Goal: Task Accomplishment & Management: Manage account settings

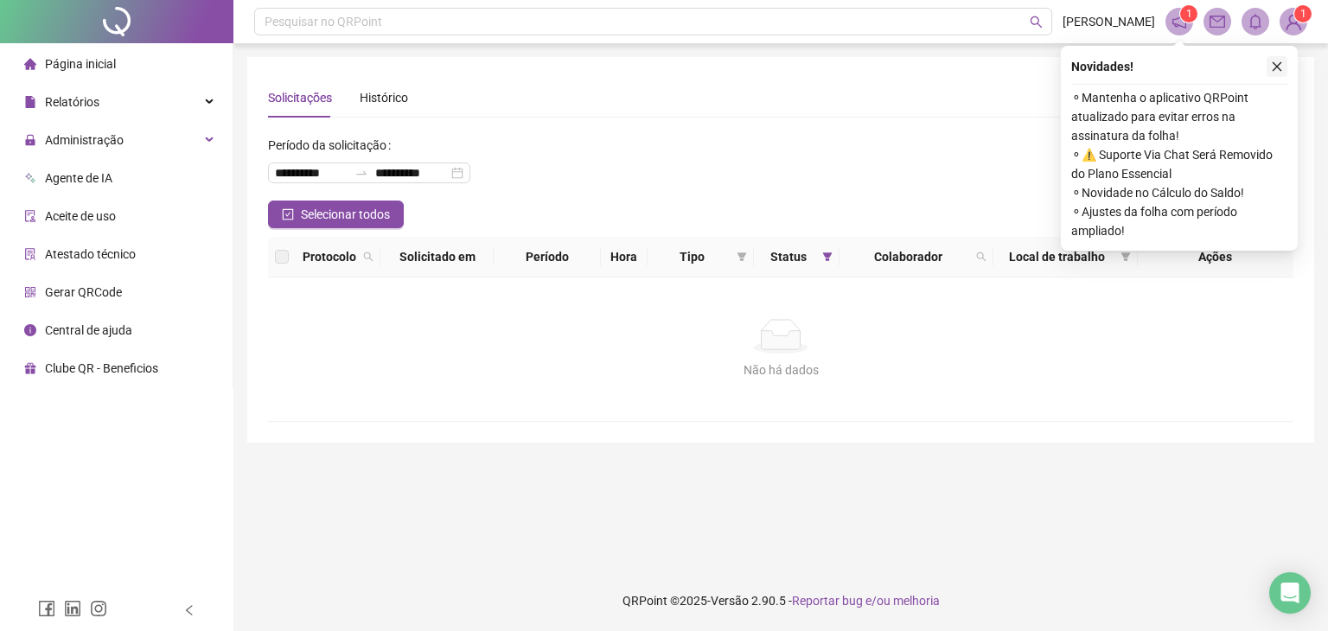
click at [1276, 67] on icon "close" at bounding box center [1278, 67] width 10 height 10
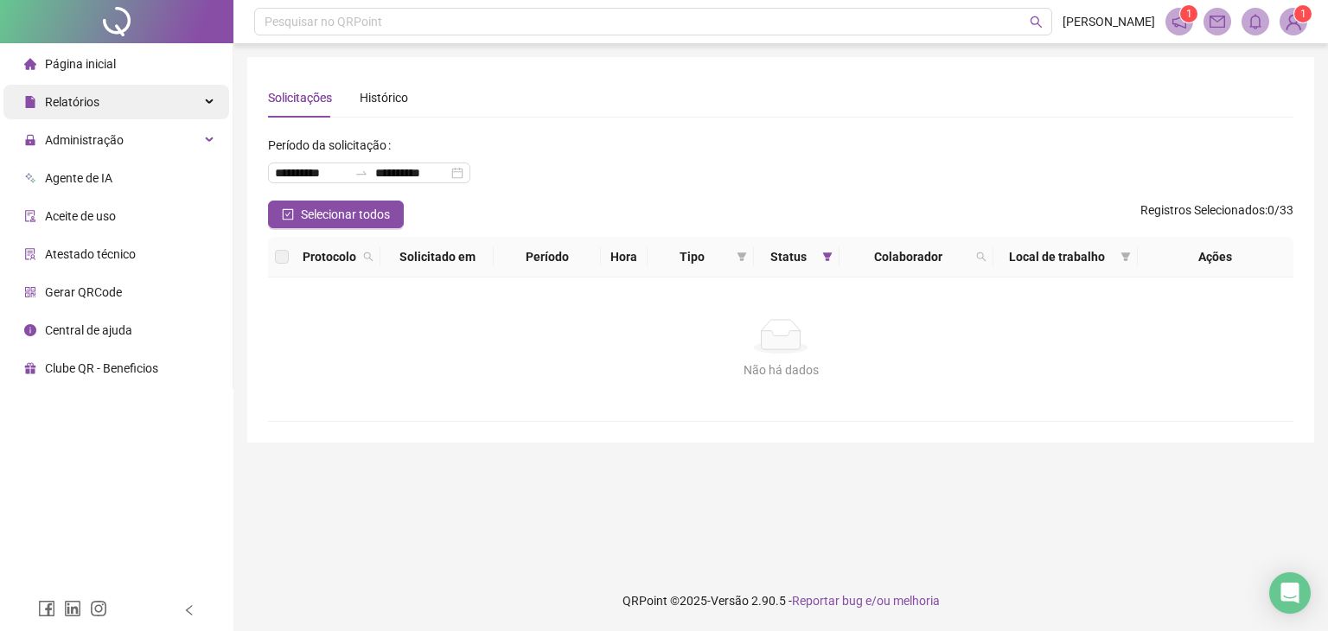
click at [105, 109] on div "Relatórios" at bounding box center [116, 102] width 226 height 35
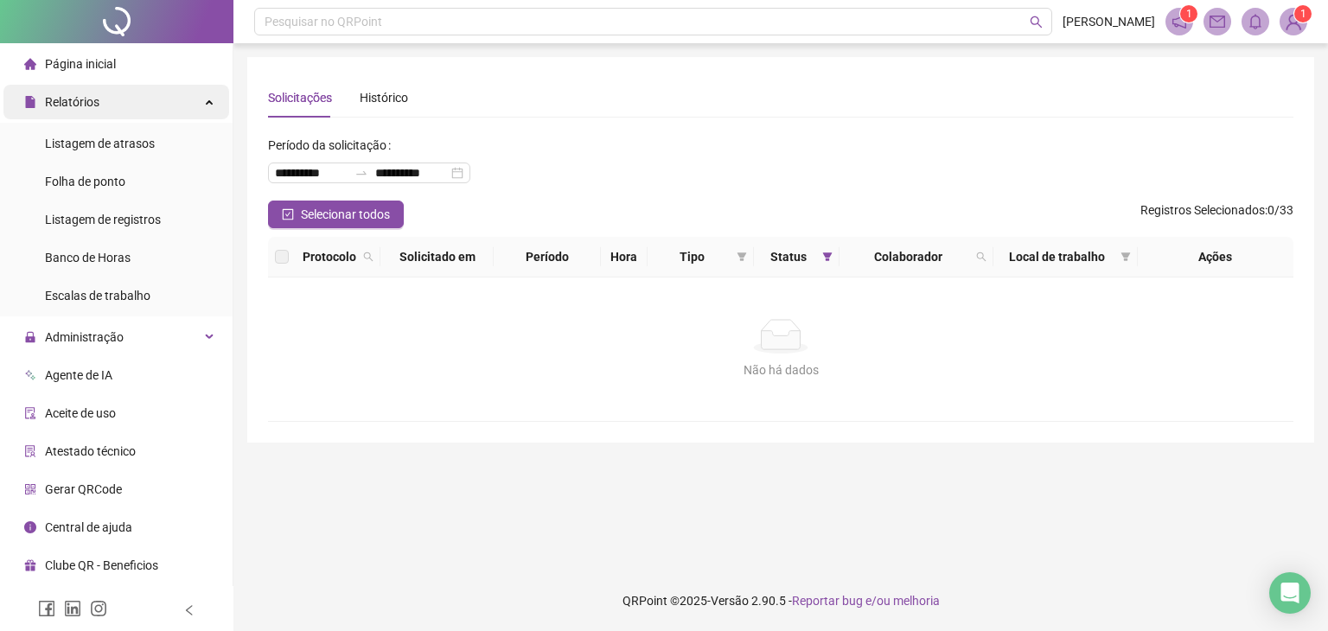
click at [105, 109] on div "Relatórios" at bounding box center [116, 102] width 226 height 35
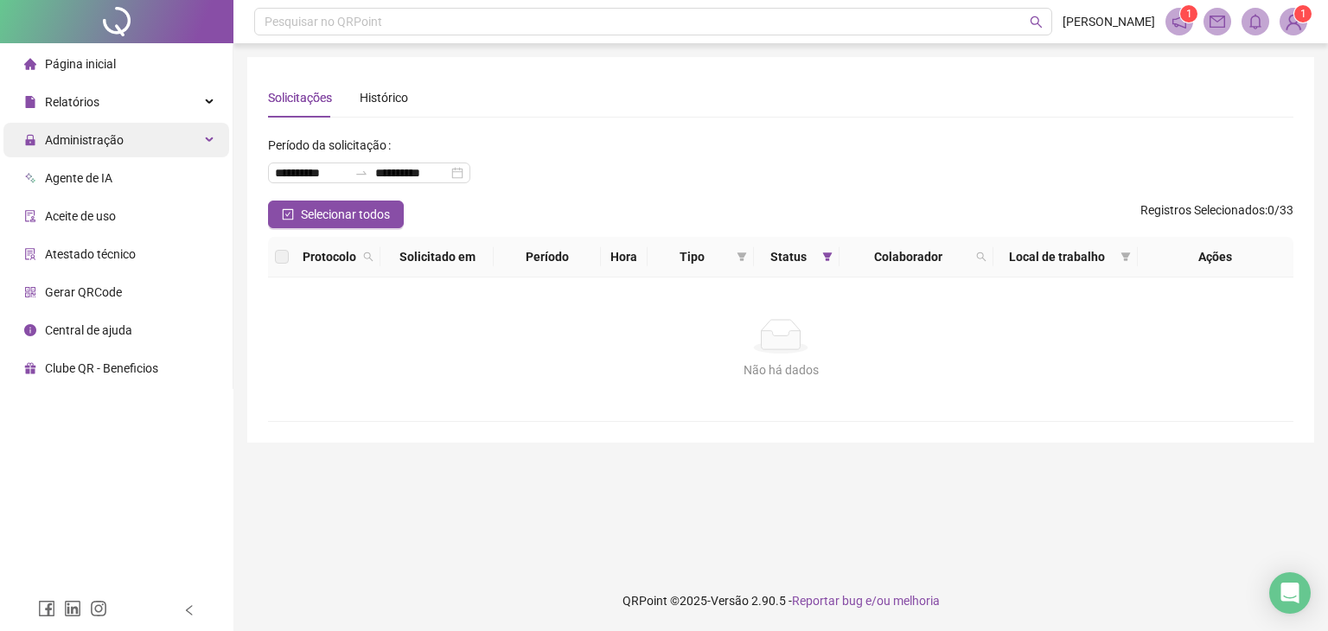
click at [117, 148] on span "Administração" at bounding box center [73, 140] width 99 height 35
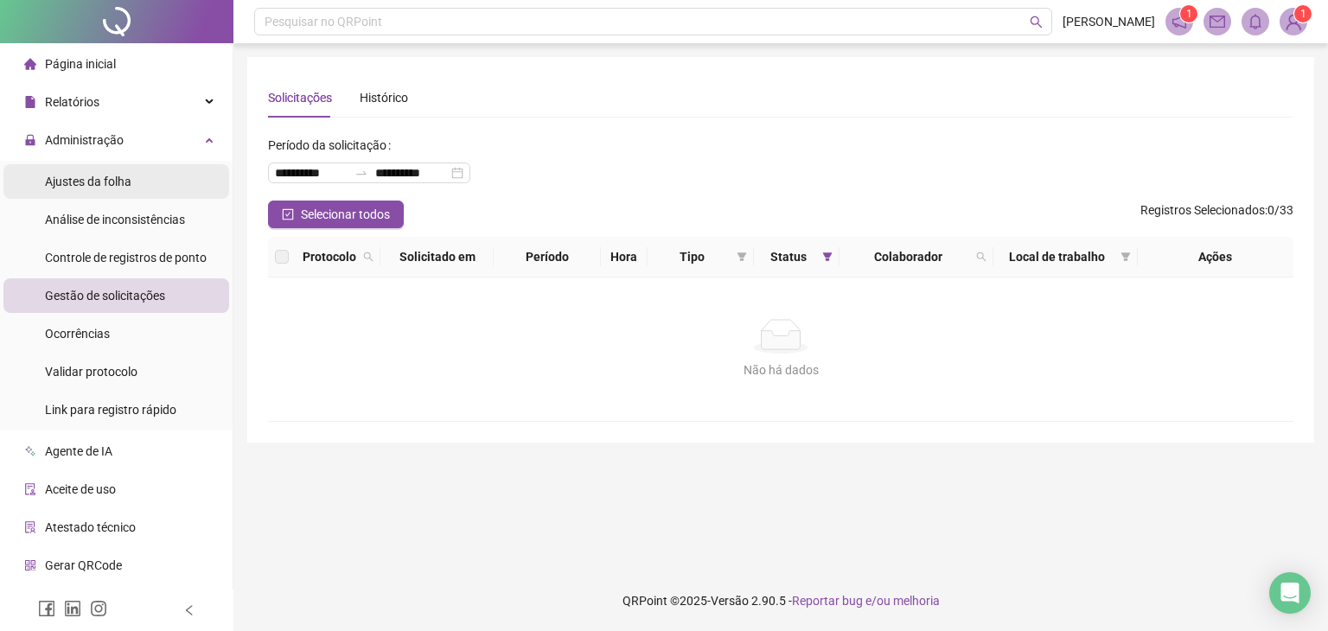
click at [116, 189] on div "Ajustes da folha" at bounding box center [88, 181] width 86 height 35
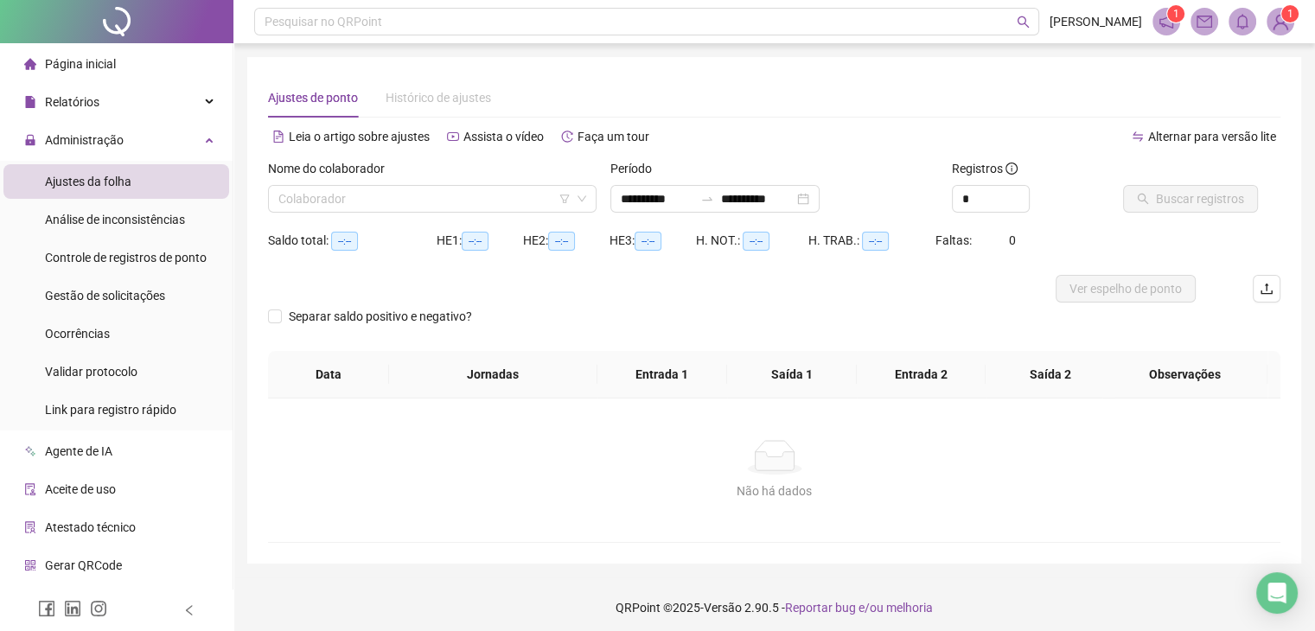
type input "**********"
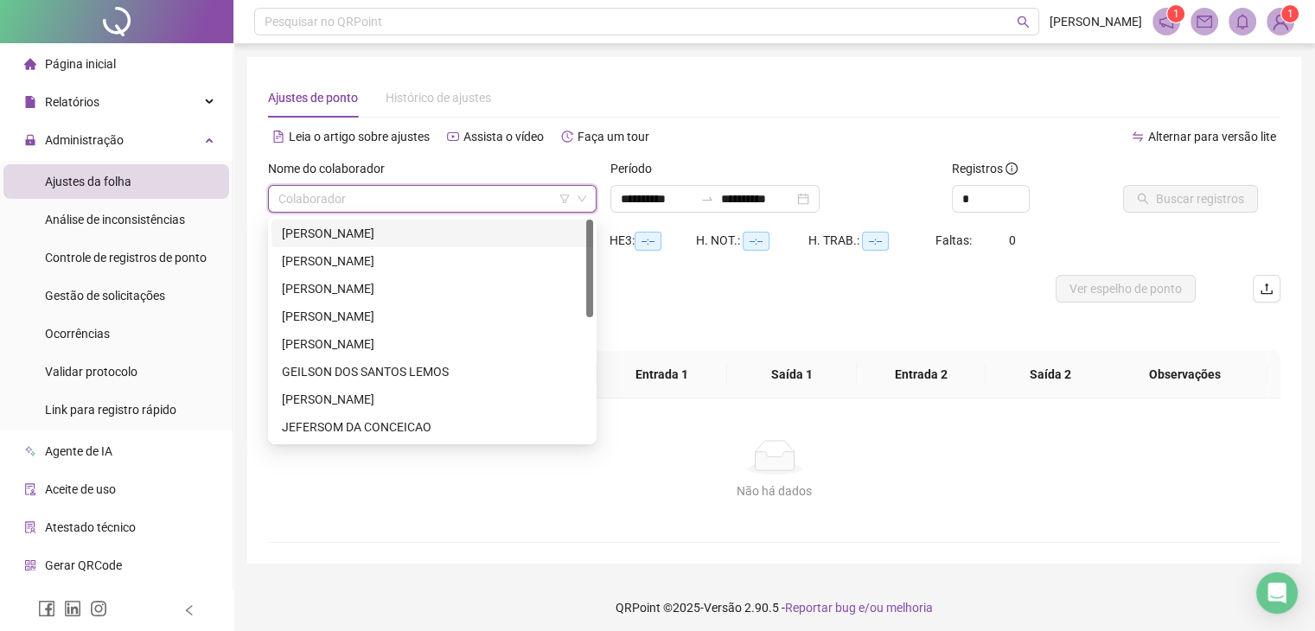
click at [375, 198] on input "search" at bounding box center [424, 199] width 292 height 26
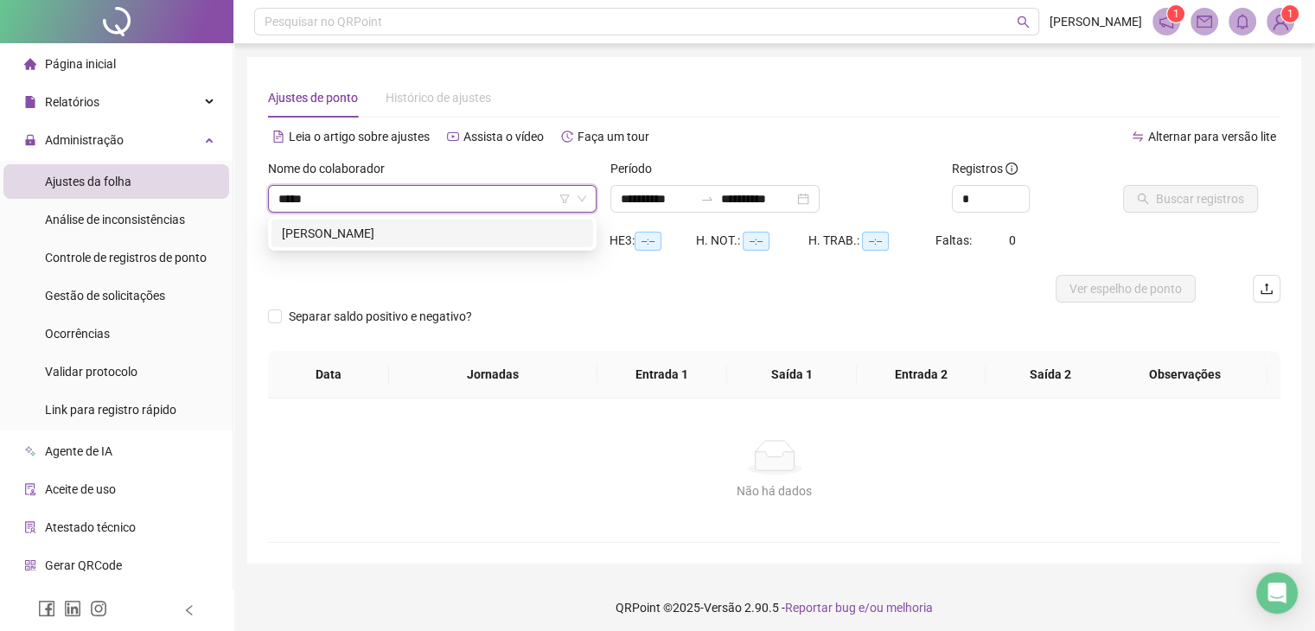
type input "******"
click at [348, 222] on div "[PERSON_NAME]" at bounding box center [432, 234] width 322 height 28
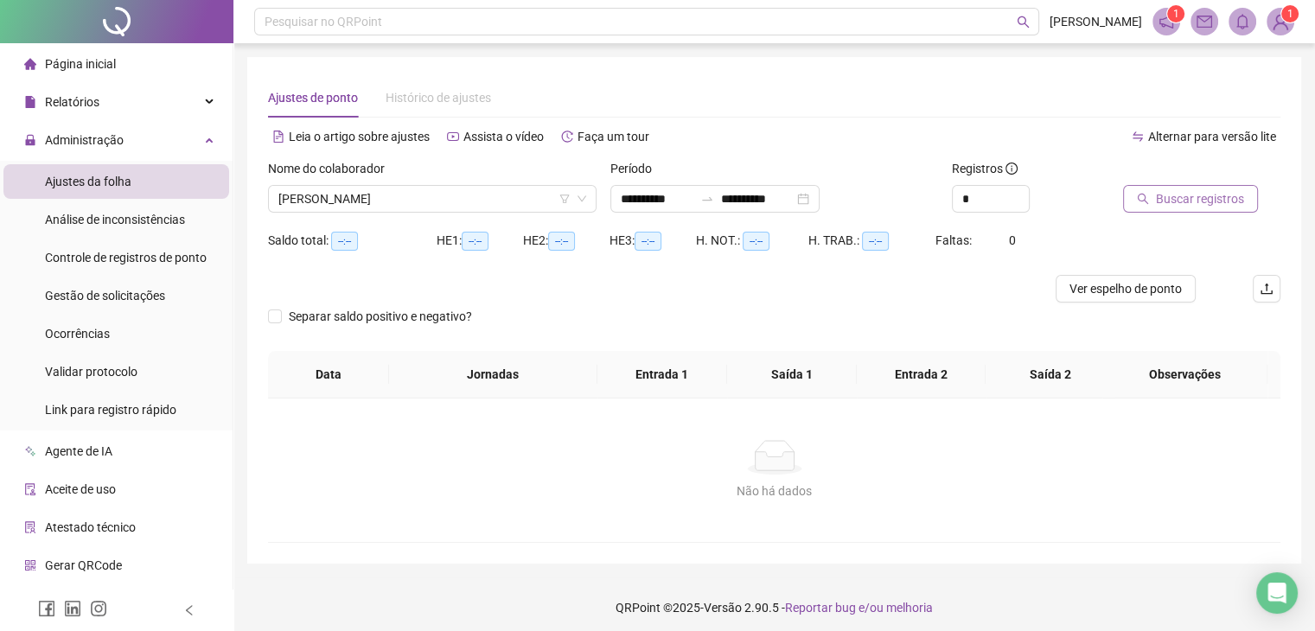
click at [1153, 197] on button "Buscar registros" at bounding box center [1190, 199] width 135 height 28
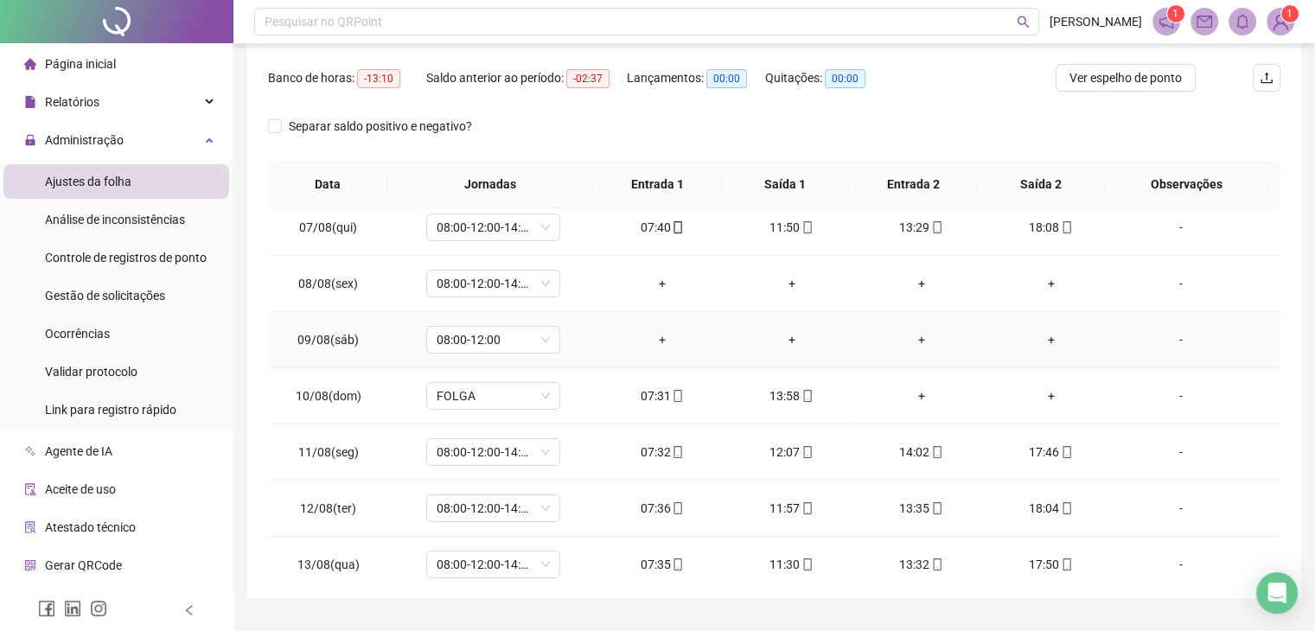
scroll to position [259, 0]
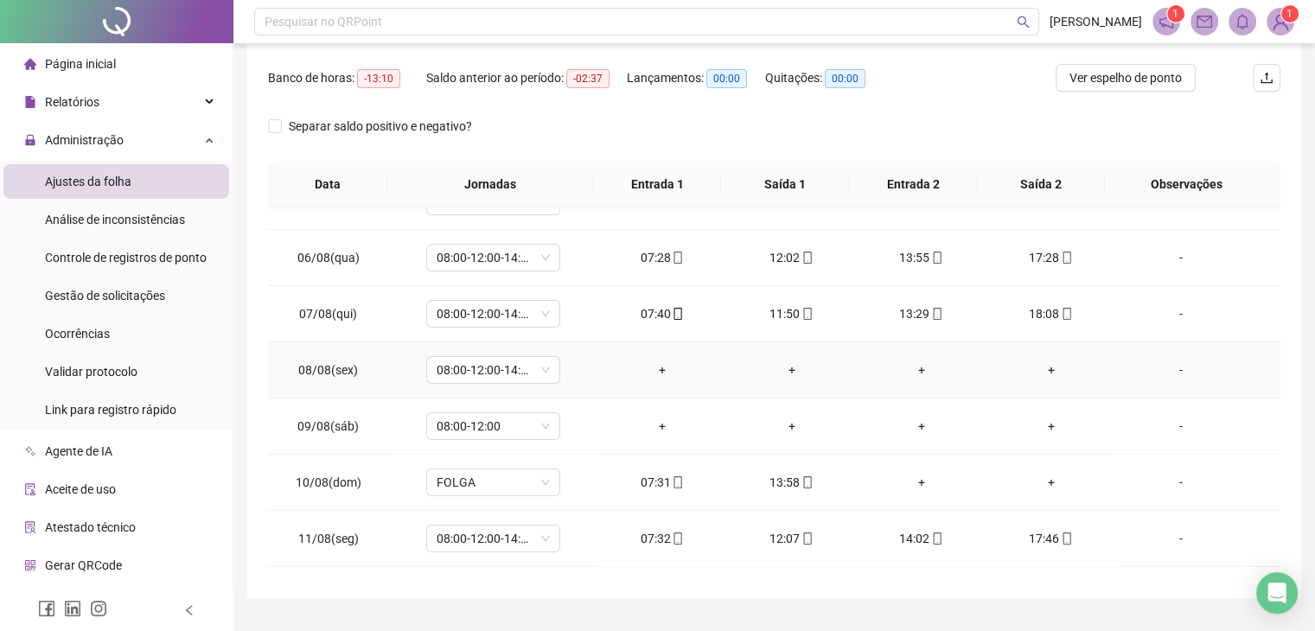
click at [1171, 371] on div "-" at bounding box center [1180, 370] width 102 height 19
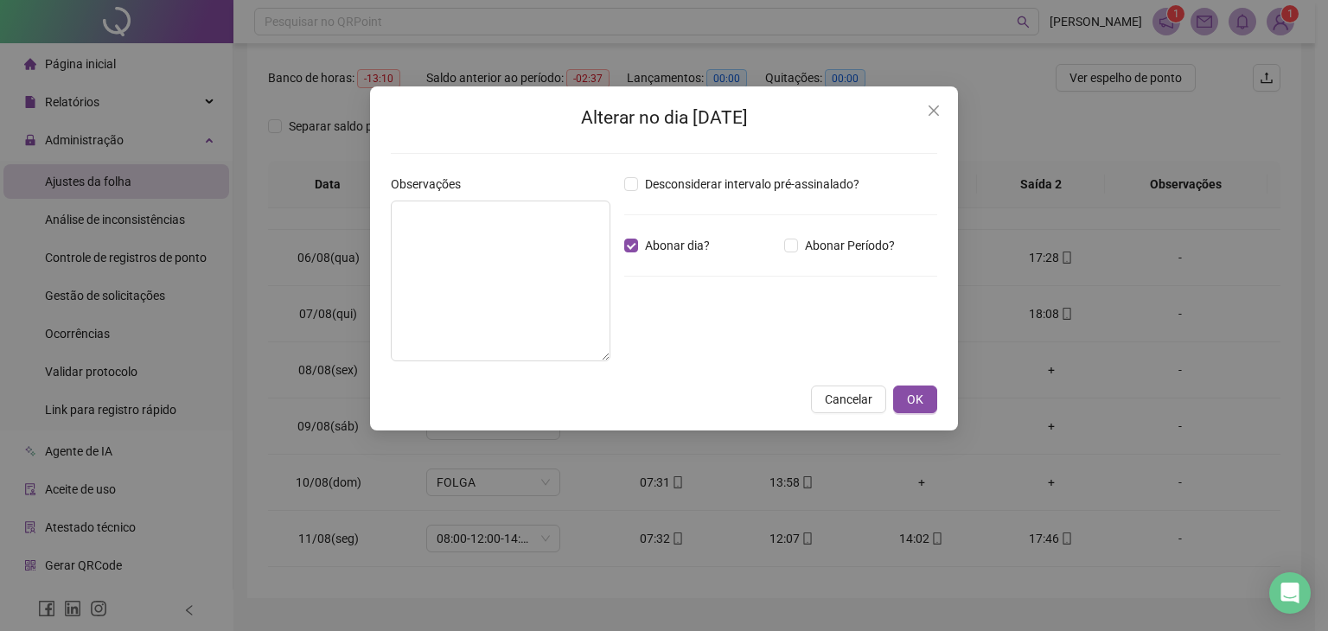
click at [868, 267] on div "Desconsiderar intervalo pré-assinalado? Abonar dia? Abonar Período? Horas a abo…" at bounding box center [780, 275] width 327 height 201
click at [444, 262] on textarea at bounding box center [501, 281] width 220 height 161
drag, startPoint x: 923, startPoint y: 111, endPoint x: 916, endPoint y: 118, distance: 11.0
click at [926, 111] on span "Close" at bounding box center [934, 111] width 28 height 14
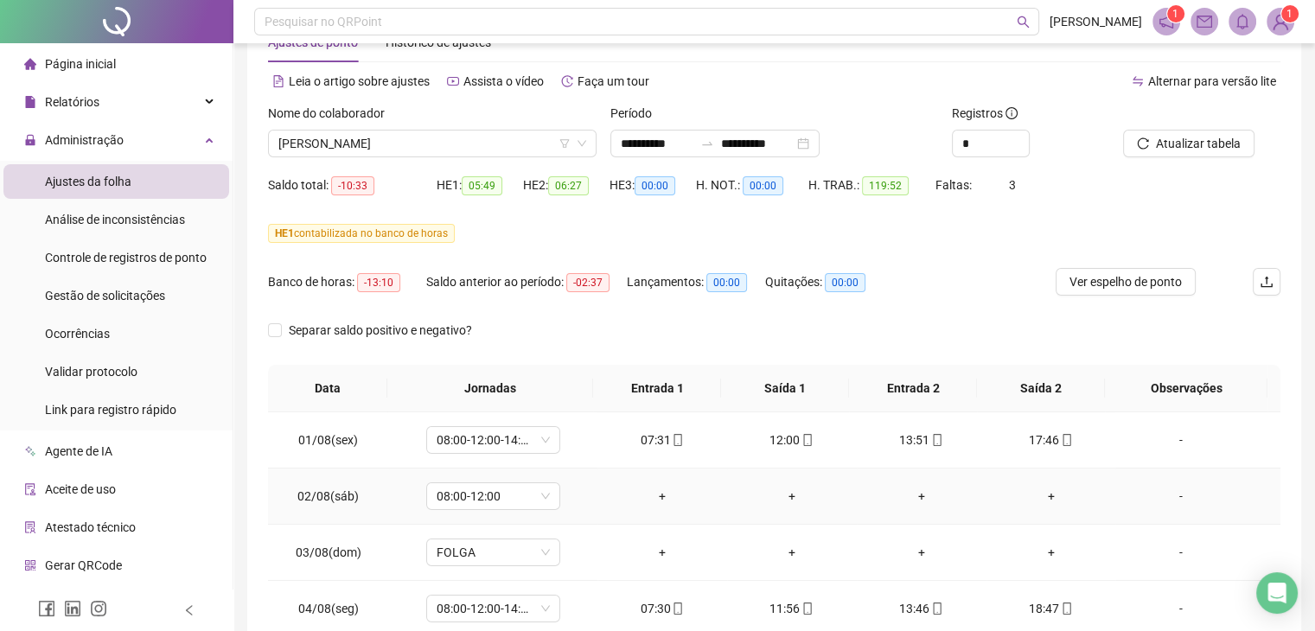
scroll to position [0, 0]
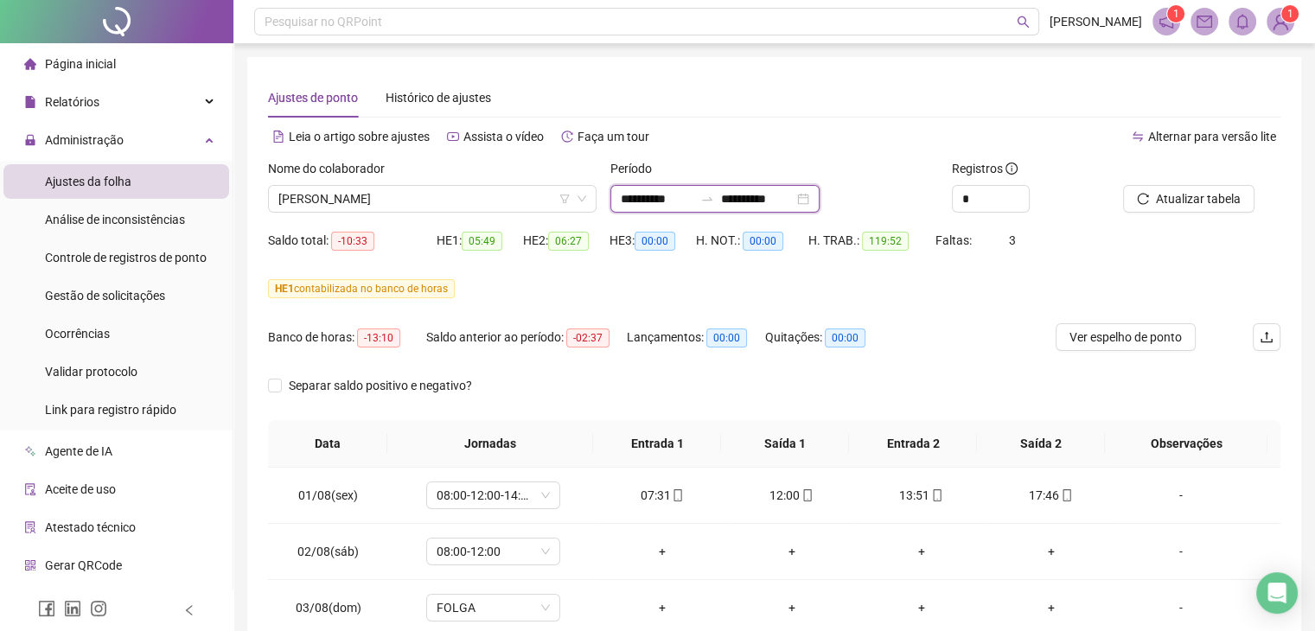
click at [688, 205] on input "**********" at bounding box center [657, 198] width 73 height 19
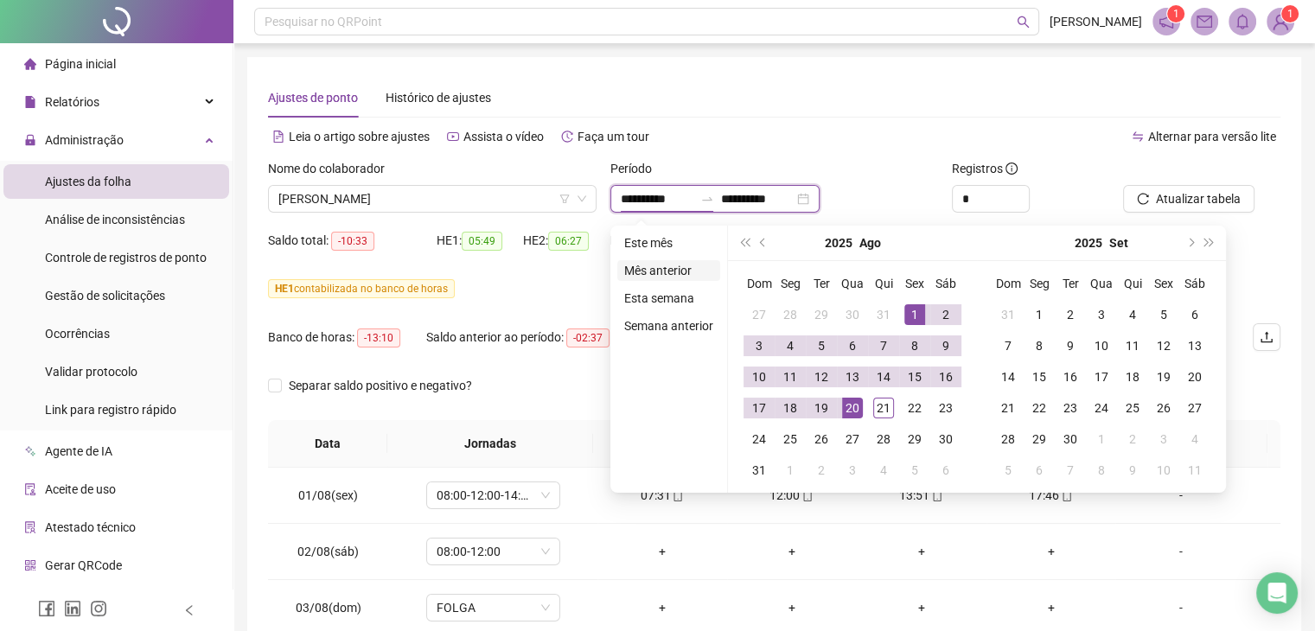
type input "**********"
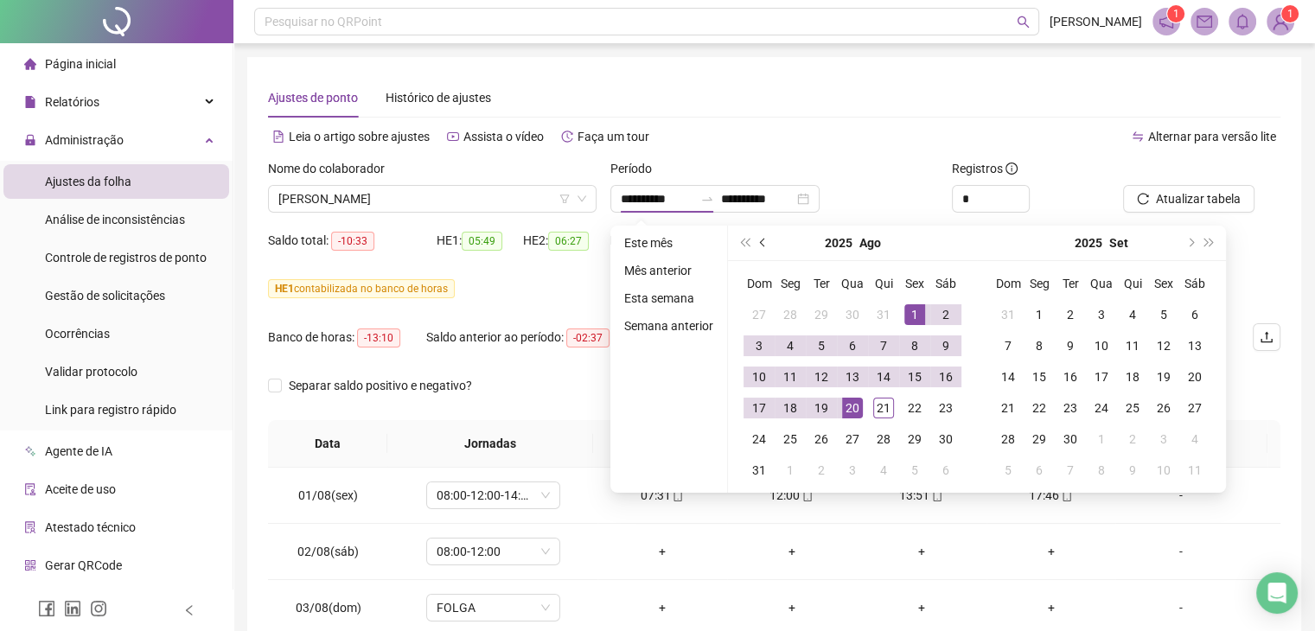
click at [757, 240] on button "prev-year" at bounding box center [763, 243] width 19 height 35
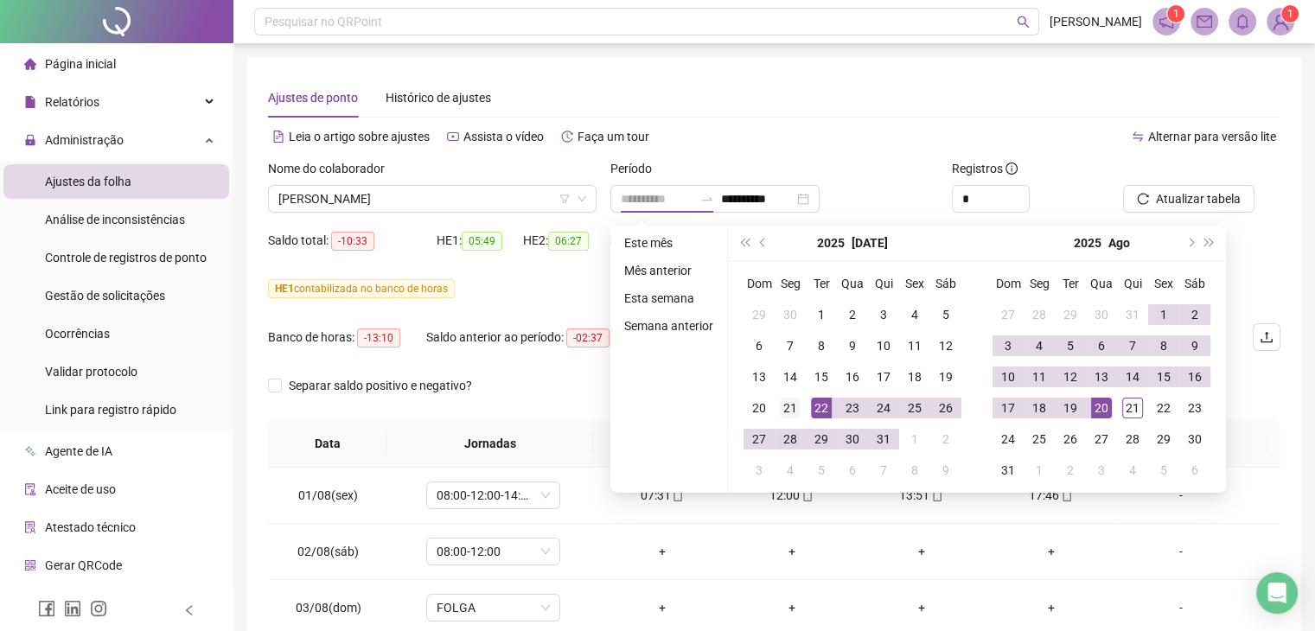
type input "**********"
click at [795, 412] on div "21" at bounding box center [790, 408] width 21 height 21
type input "**********"
click at [1096, 414] on div "20" at bounding box center [1101, 408] width 21 height 21
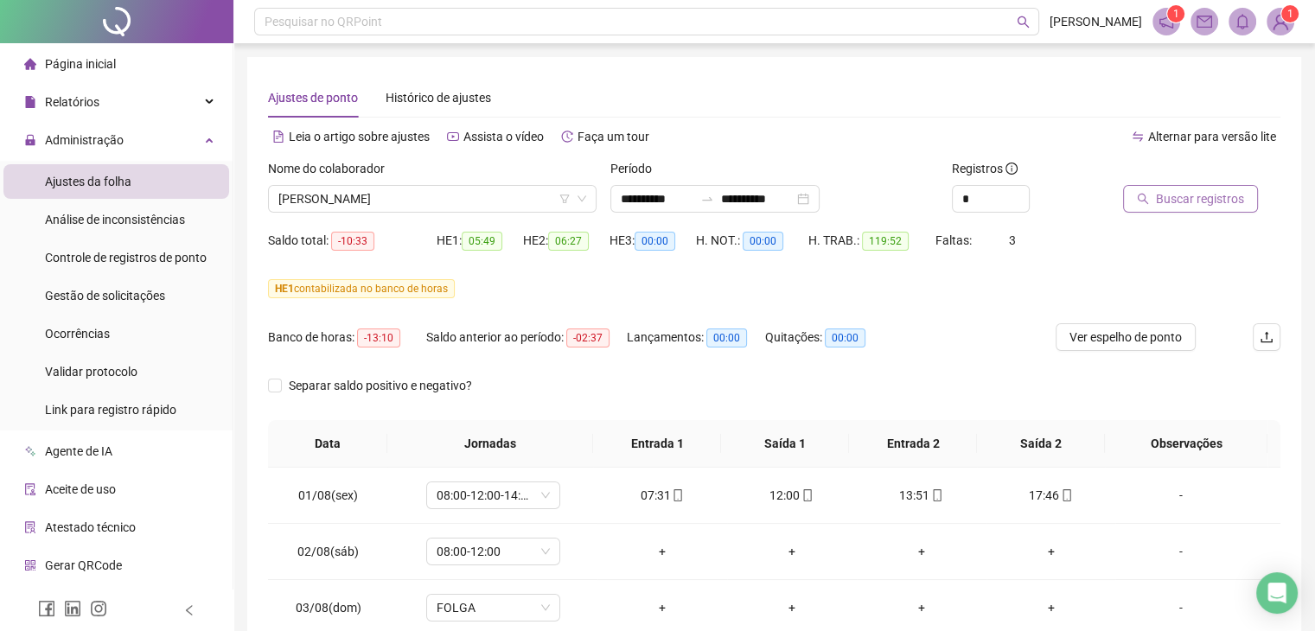
click at [1208, 201] on span "Buscar registros" at bounding box center [1200, 198] width 88 height 19
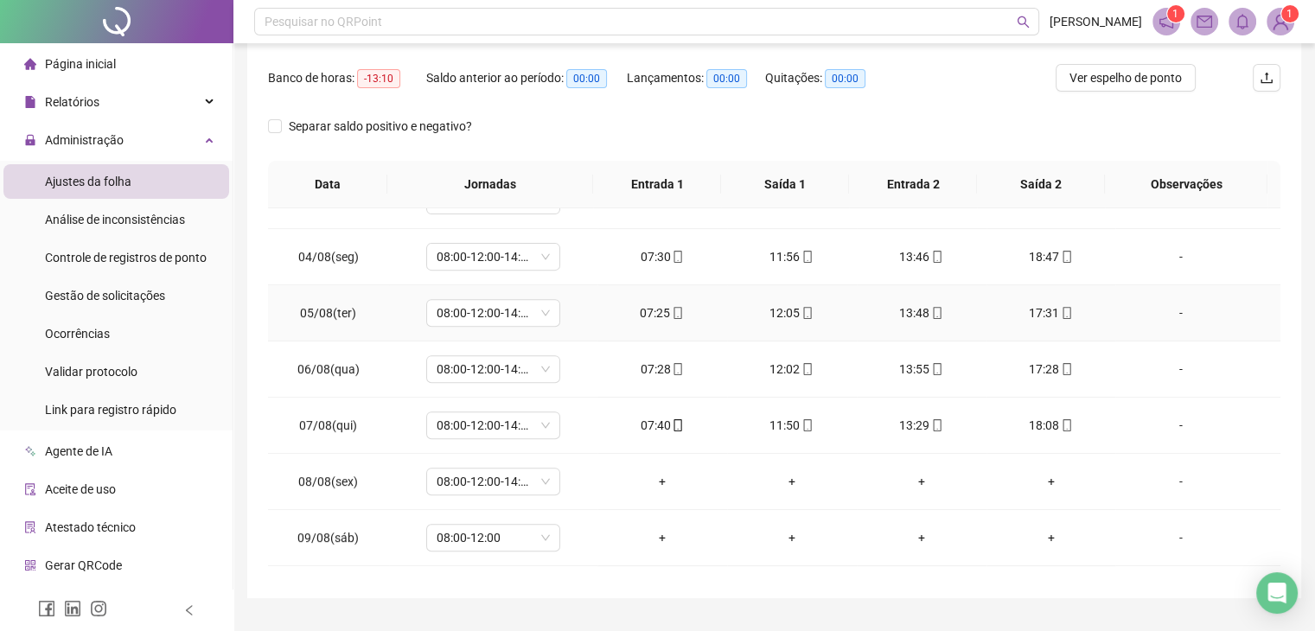
scroll to position [865, 0]
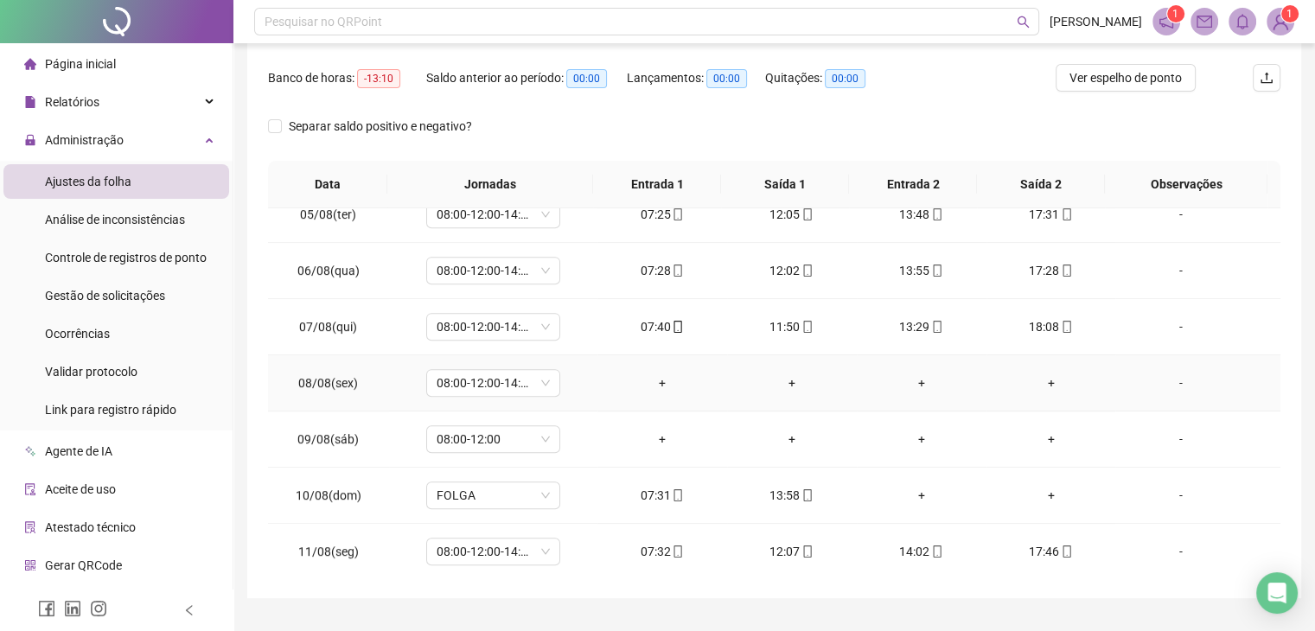
click at [1174, 381] on div "-" at bounding box center [1180, 383] width 102 height 19
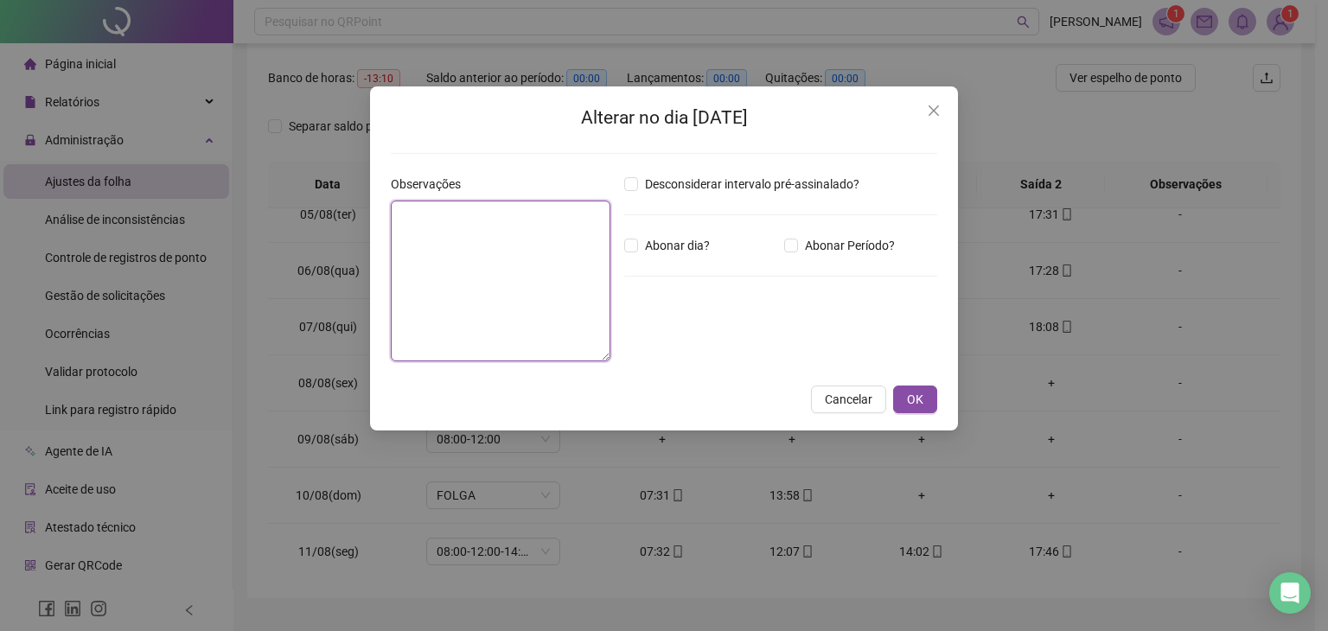
click at [480, 257] on textarea at bounding box center [501, 281] width 220 height 161
type textarea "**********"
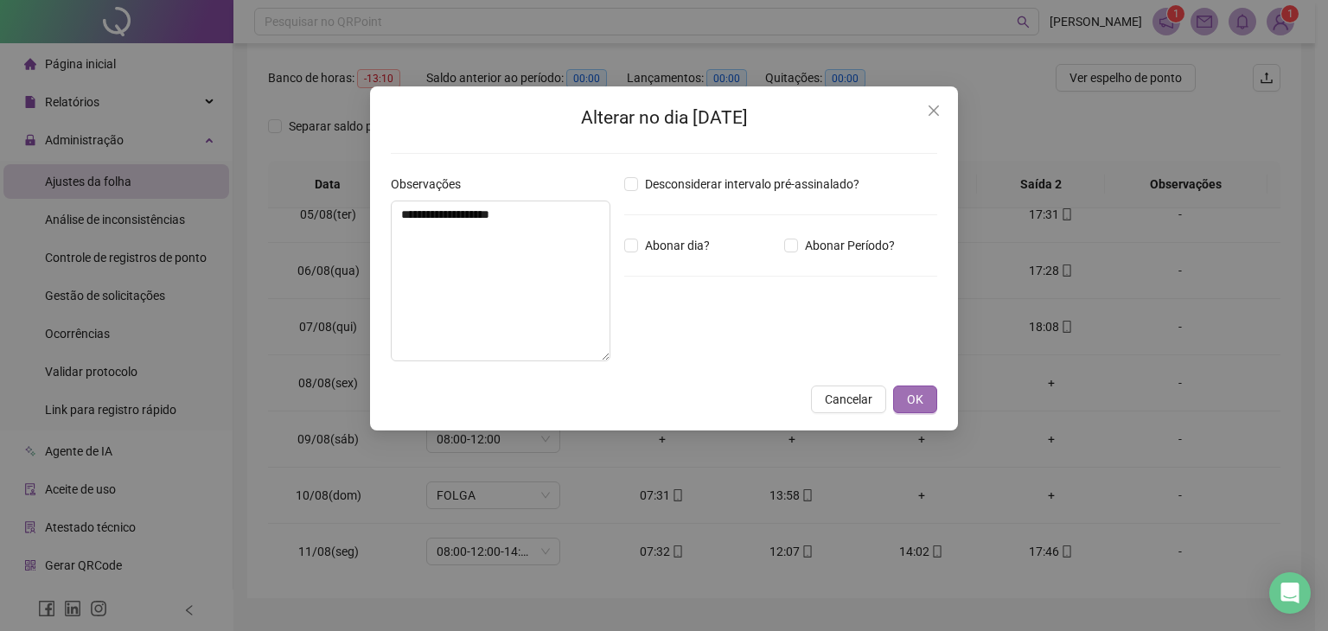
click at [901, 399] on button "OK" at bounding box center [915, 400] width 44 height 28
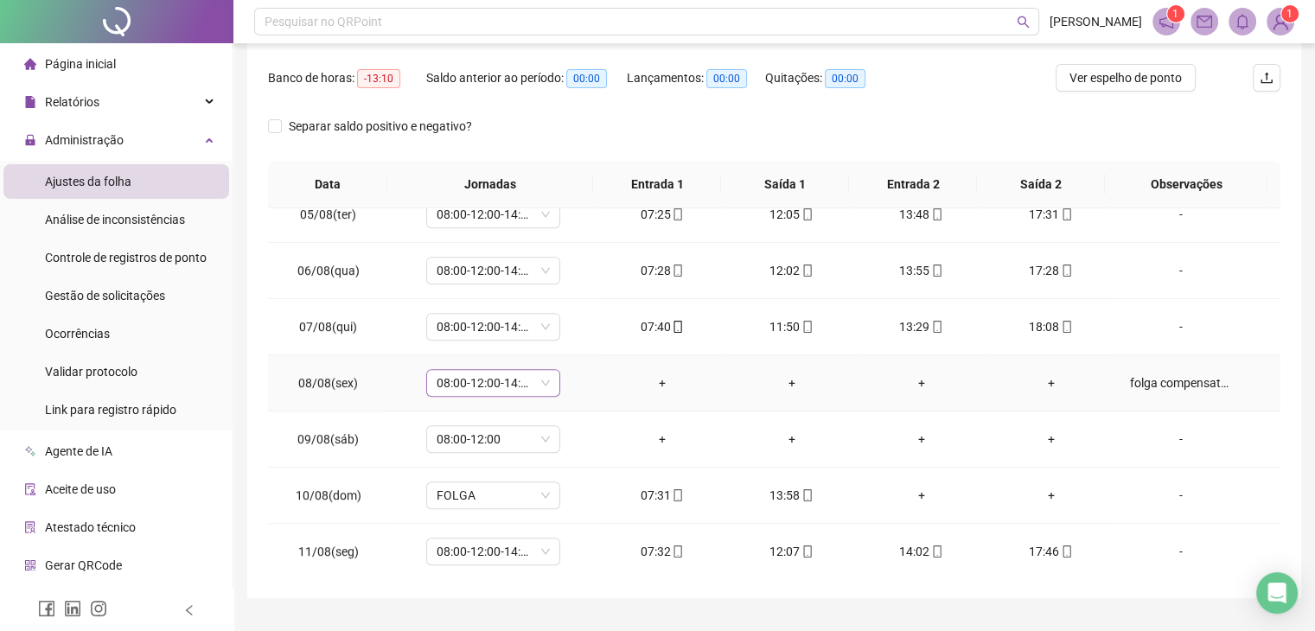
click at [547, 384] on div "08:00-12:00-14:00-18:00" at bounding box center [493, 383] width 134 height 28
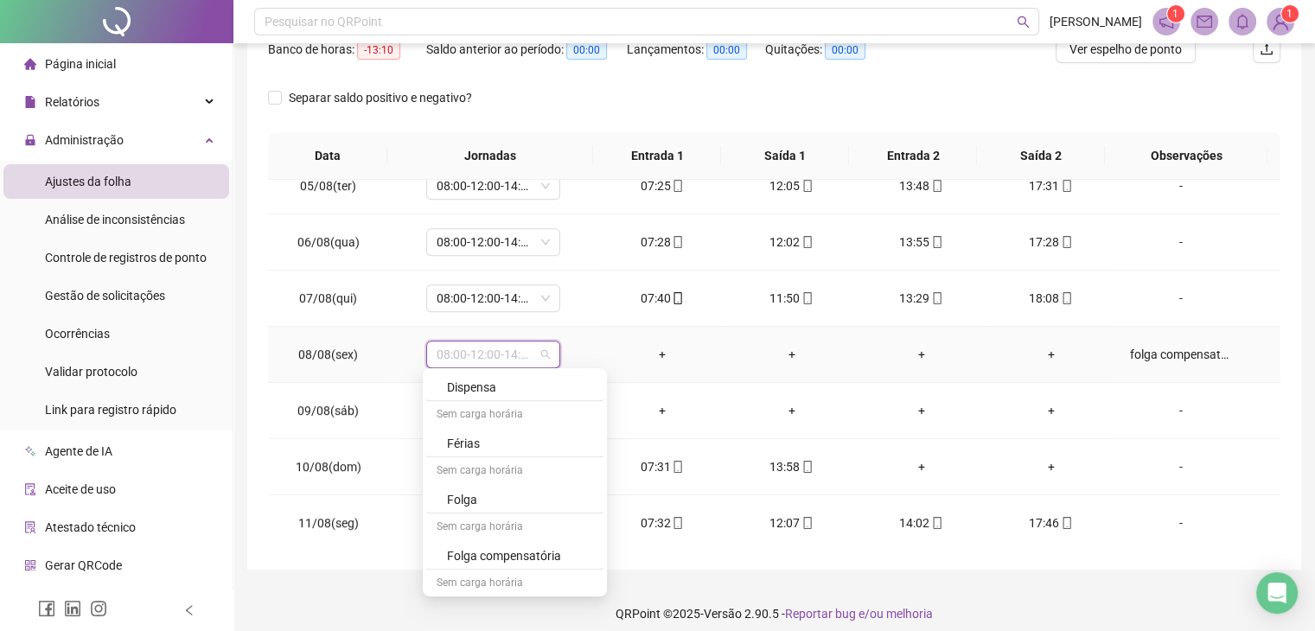
scroll to position [301, 0]
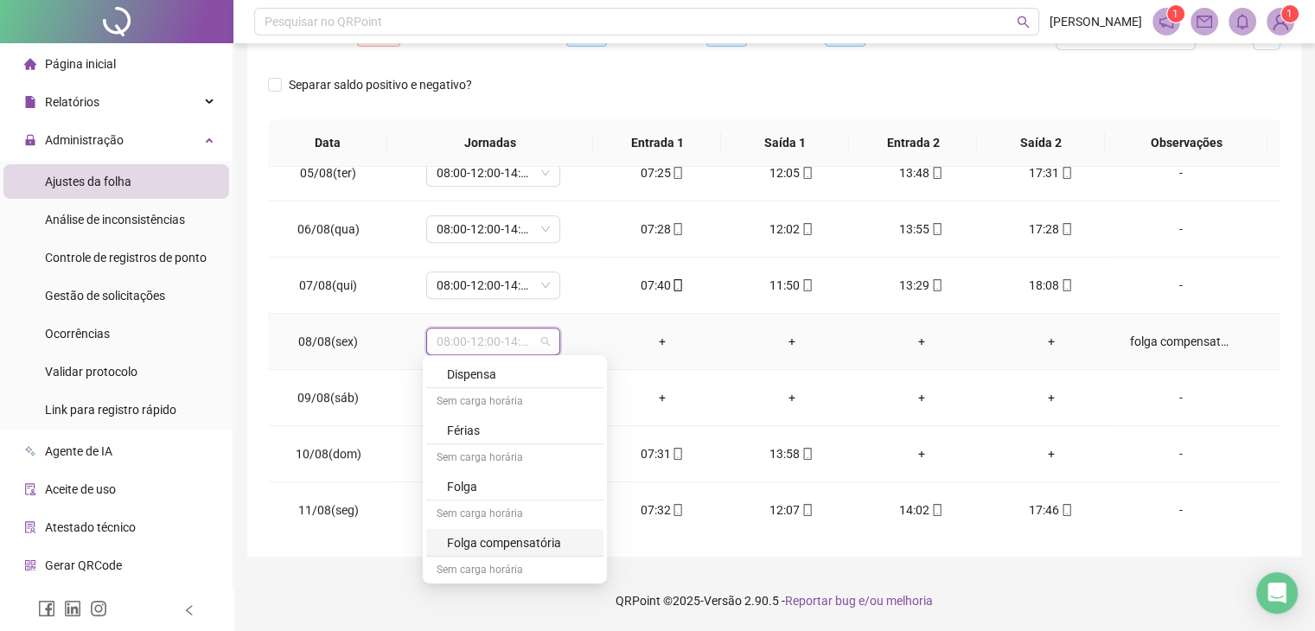
click at [536, 533] on div "Folga compensatória" at bounding box center [520, 542] width 146 height 19
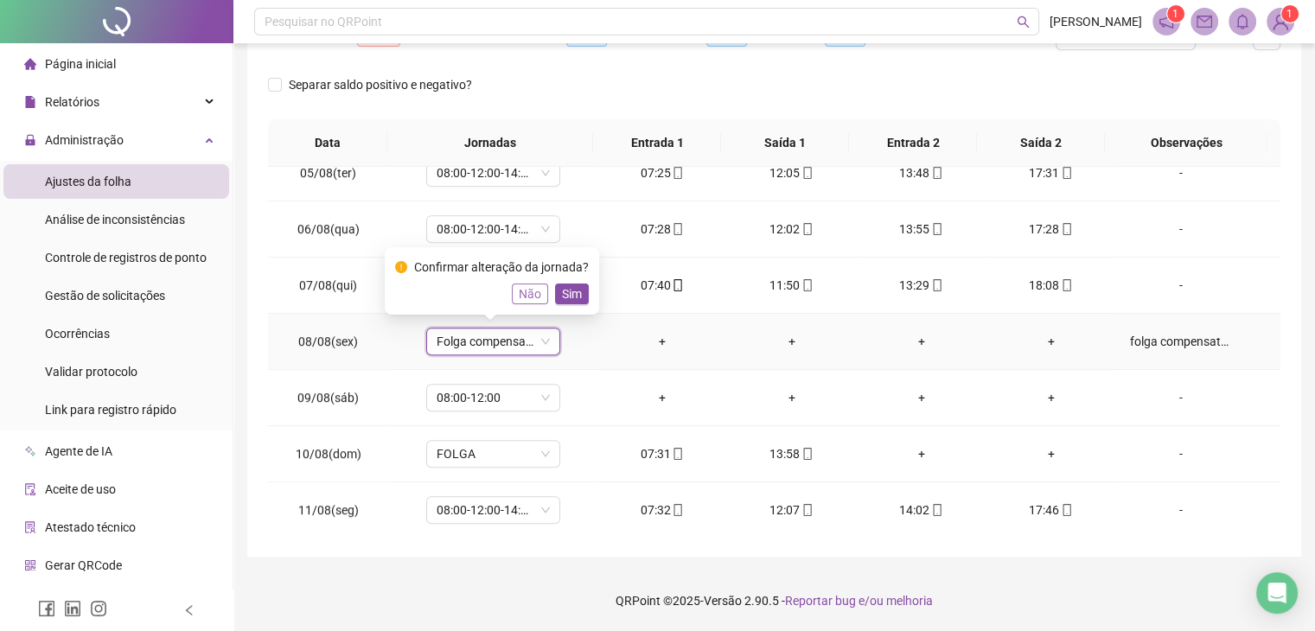
click at [530, 298] on span "Não" at bounding box center [530, 293] width 22 height 19
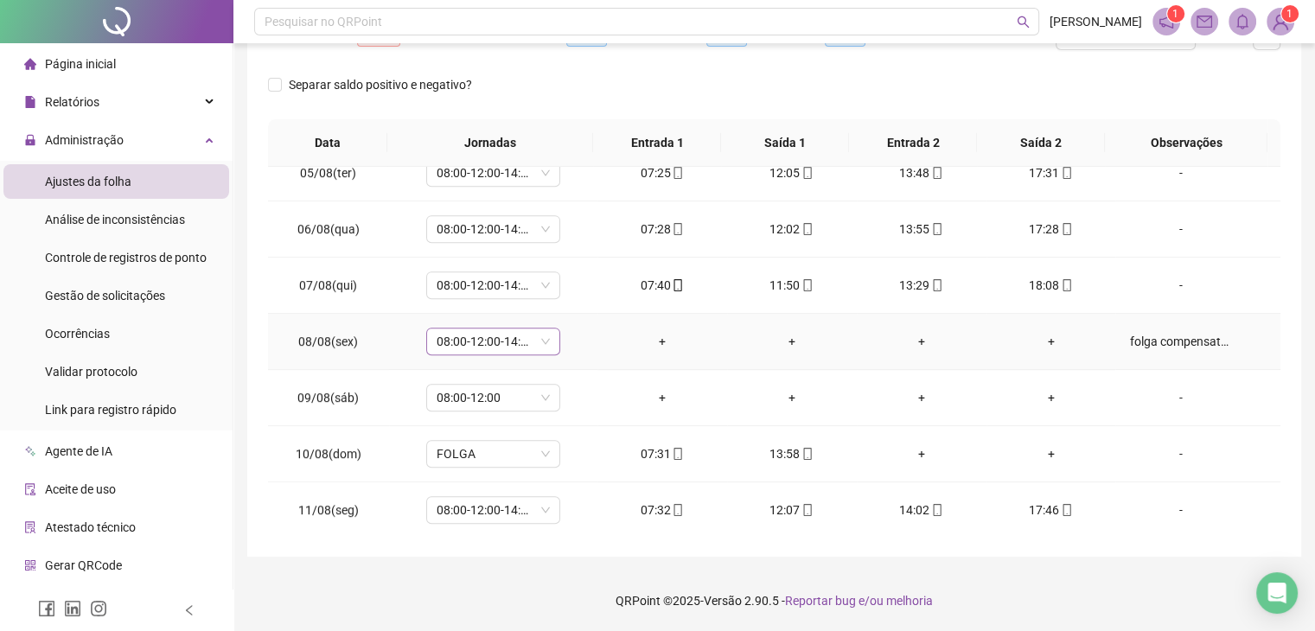
click at [543, 335] on span "08:00-12:00-14:00-18:00" at bounding box center [493, 342] width 113 height 26
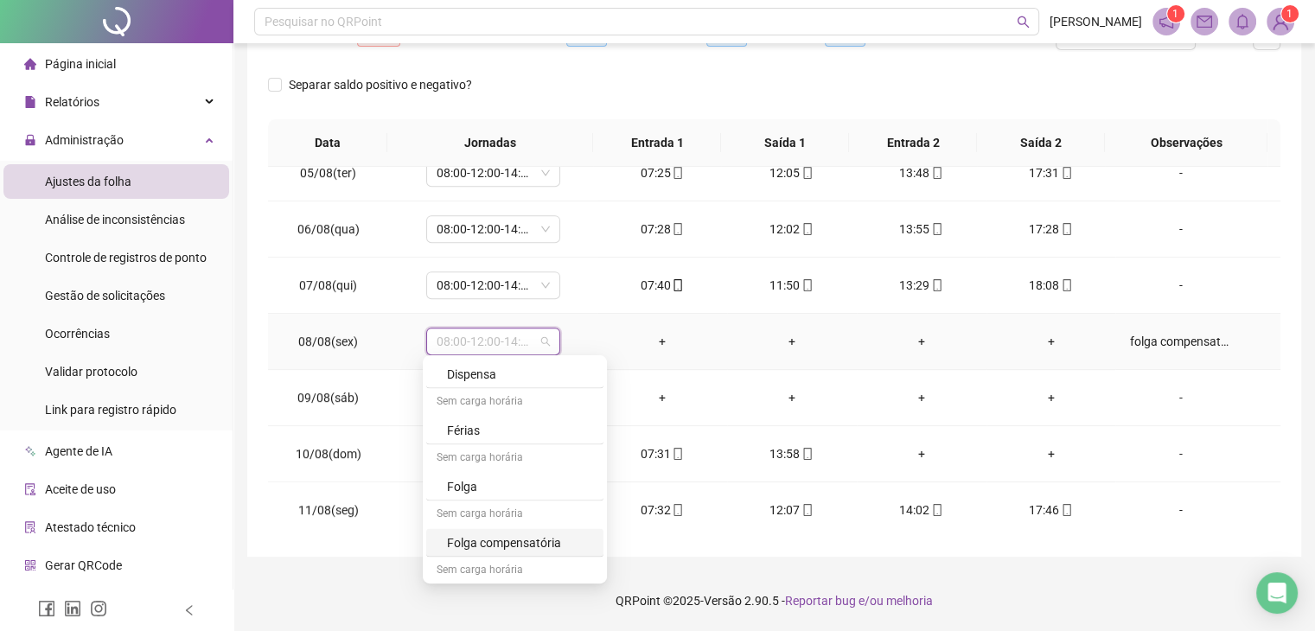
click at [501, 533] on div "Folga compensatória" at bounding box center [520, 542] width 146 height 19
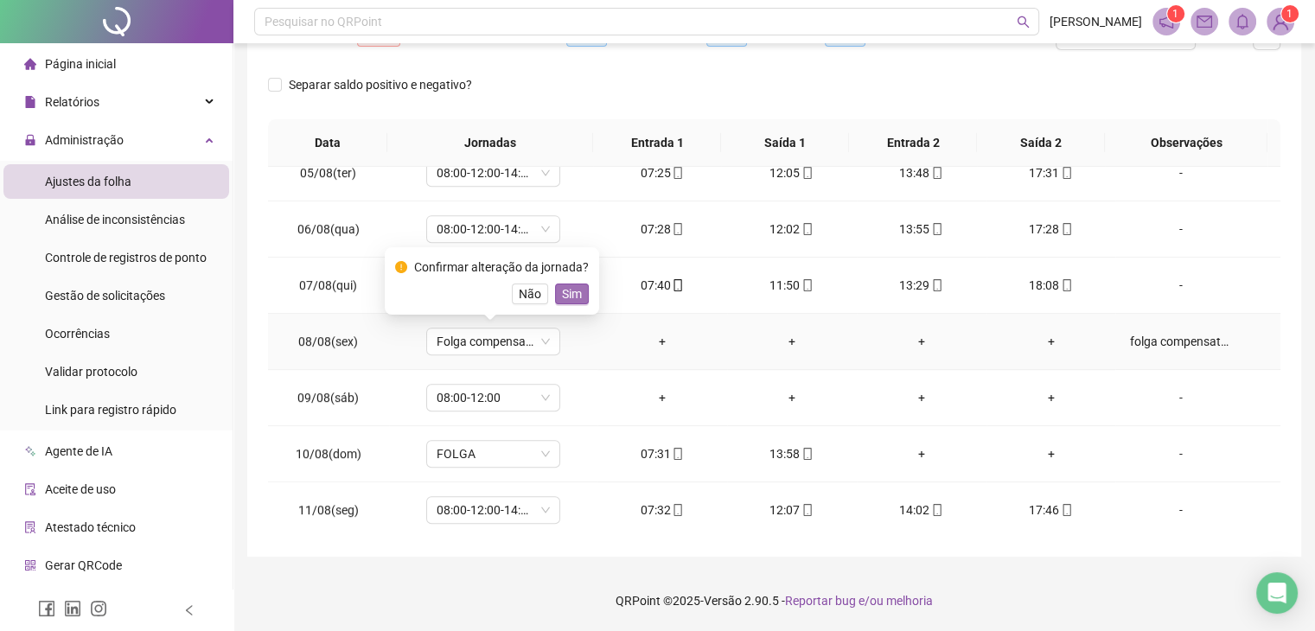
click at [577, 302] on span "Sim" at bounding box center [572, 293] width 20 height 19
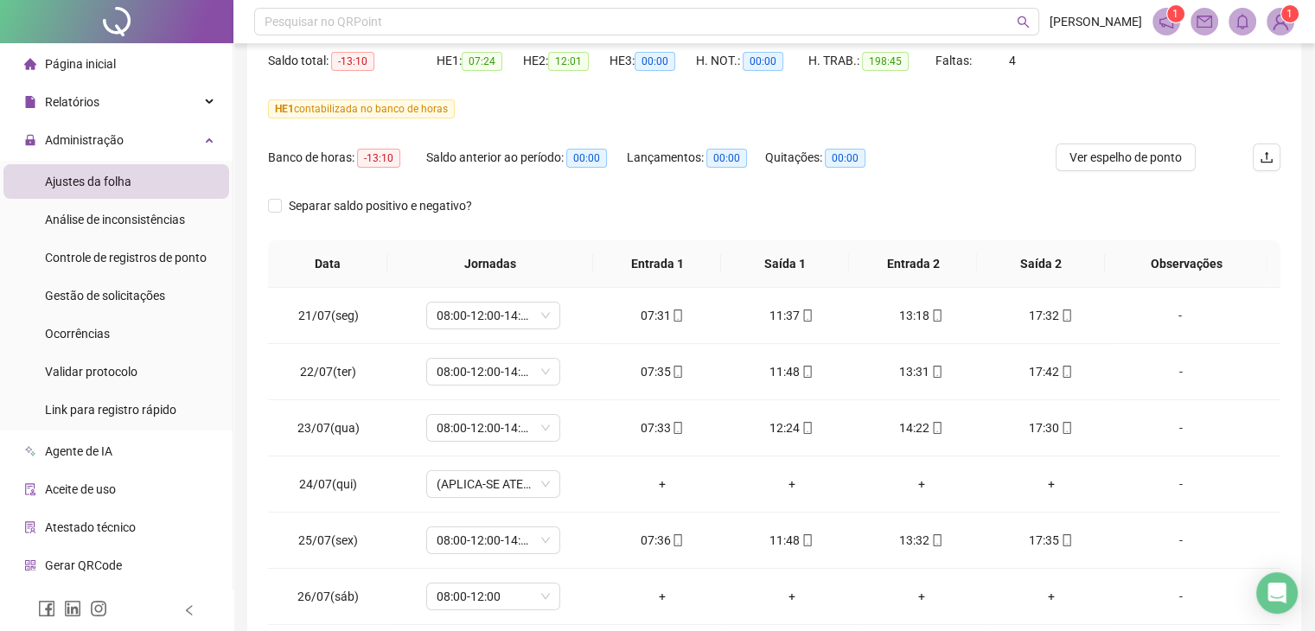
scroll to position [0, 0]
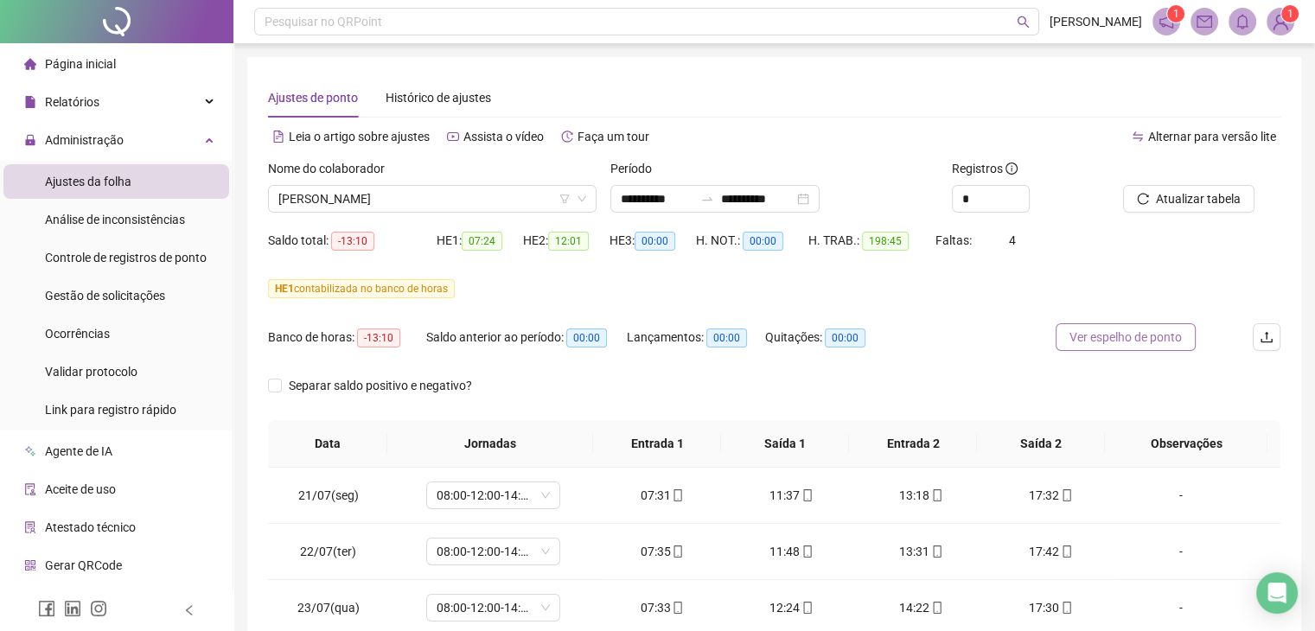
click at [1126, 339] on span "Ver espelho de ponto" at bounding box center [1126, 337] width 112 height 19
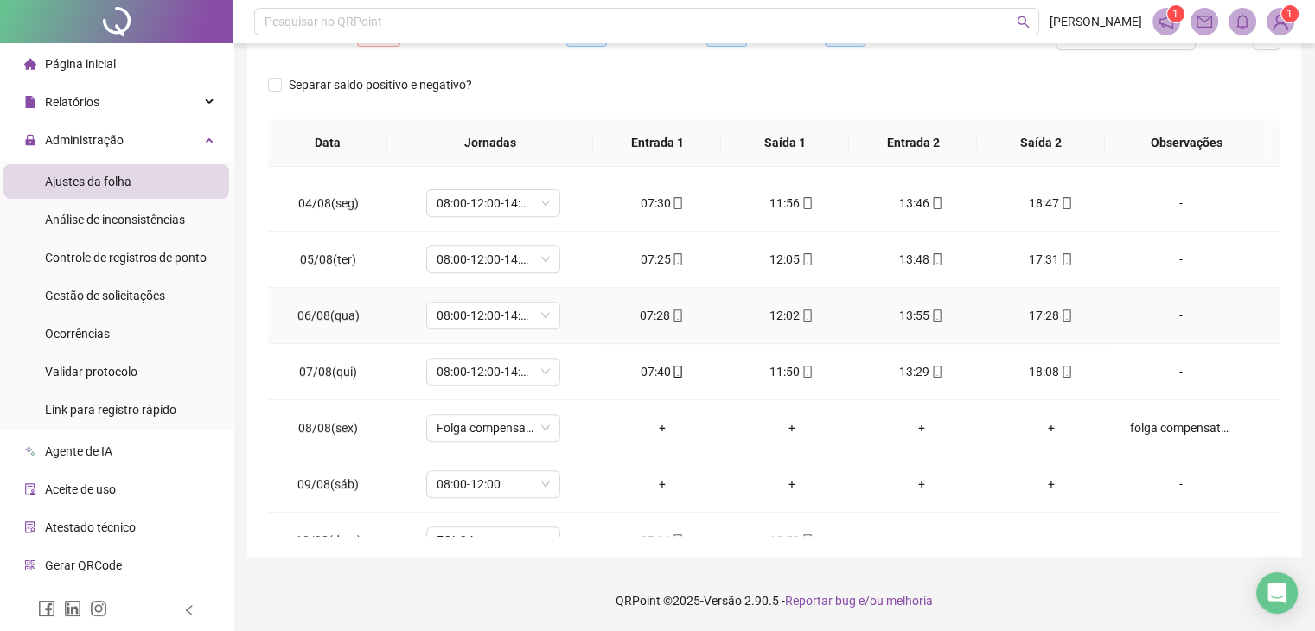
scroll to position [865, 0]
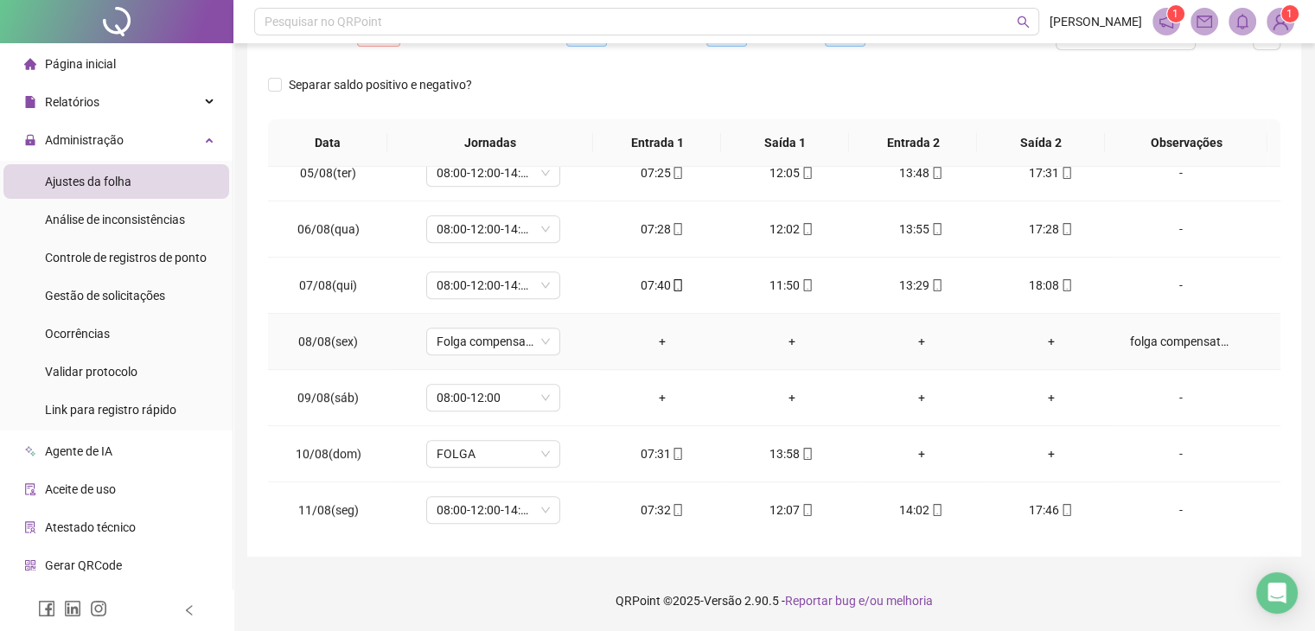
click at [1153, 342] on div "folga compensatória" at bounding box center [1180, 341] width 102 height 19
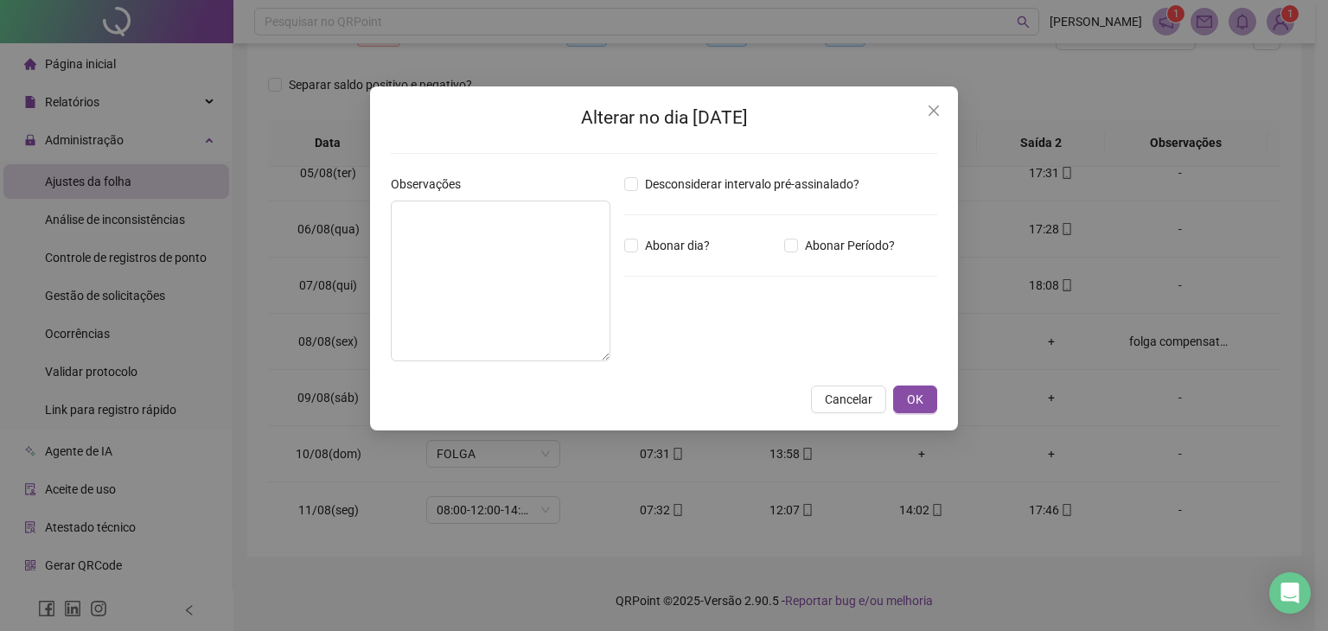
type textarea "**********"
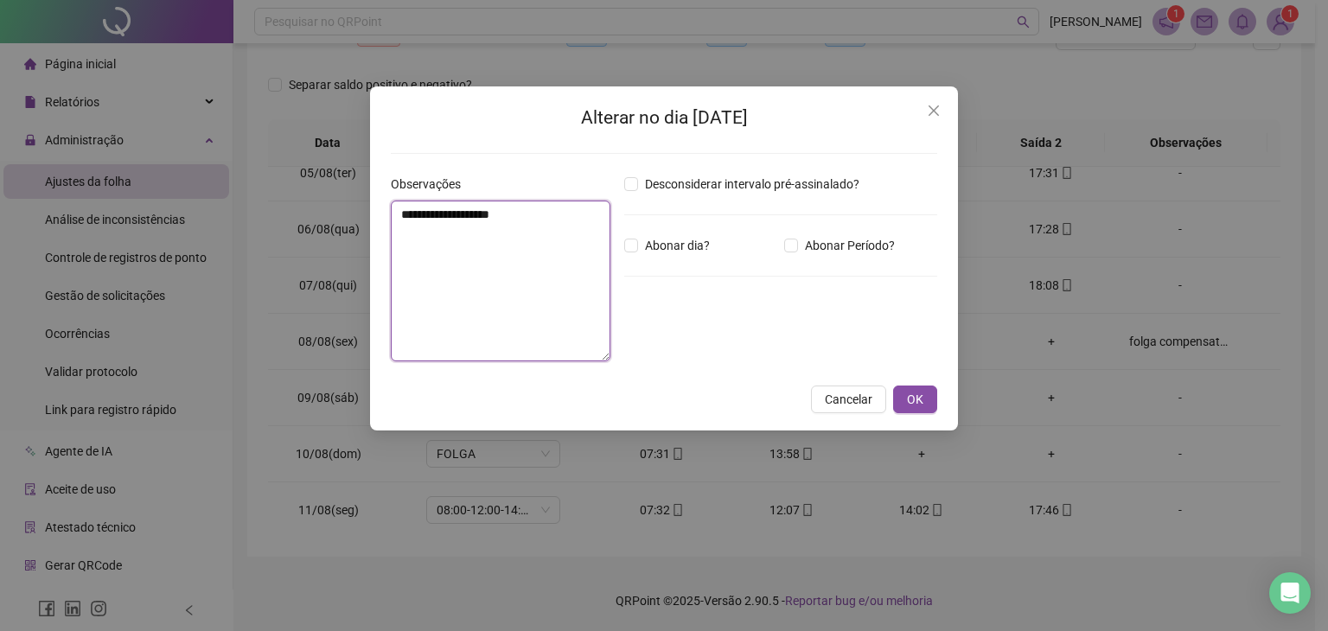
click at [526, 227] on textarea "**********" at bounding box center [501, 281] width 220 height 161
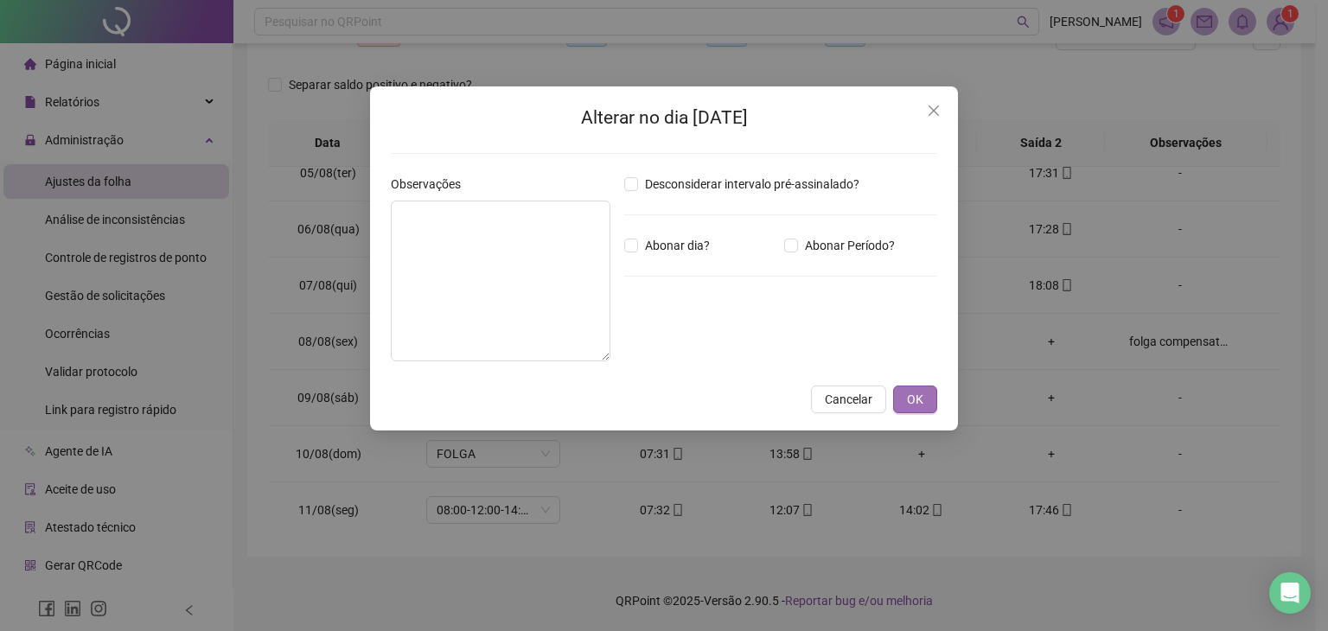
click at [927, 406] on button "OK" at bounding box center [915, 400] width 44 height 28
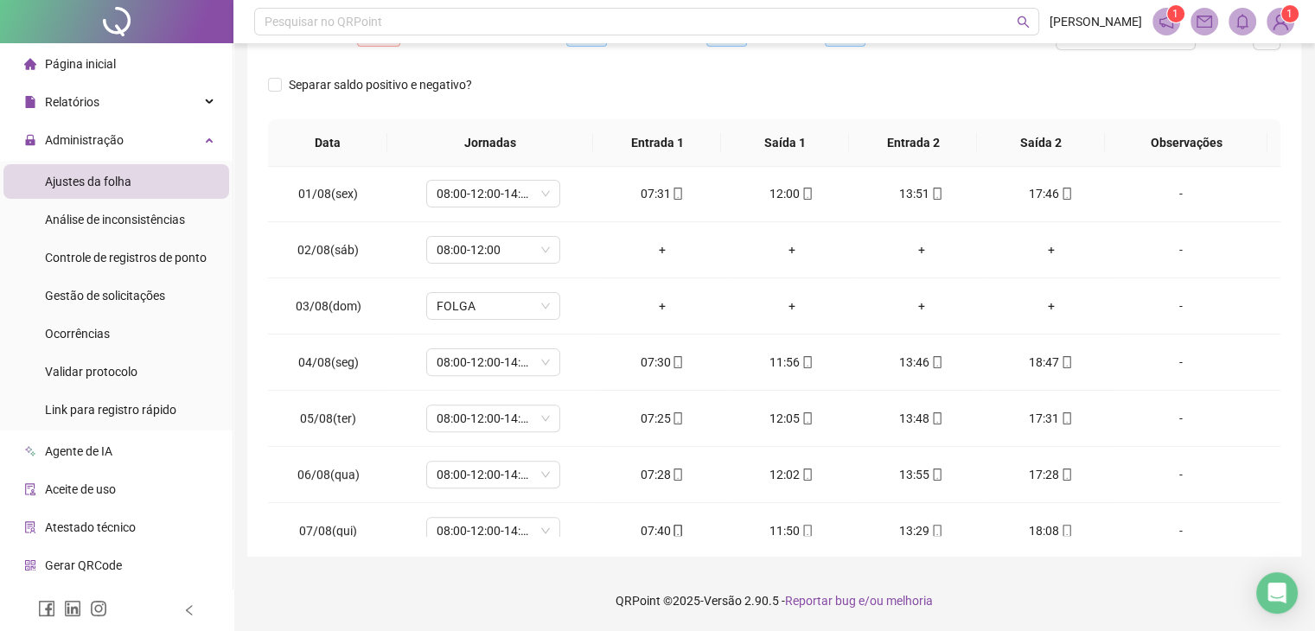
scroll to position [605, 0]
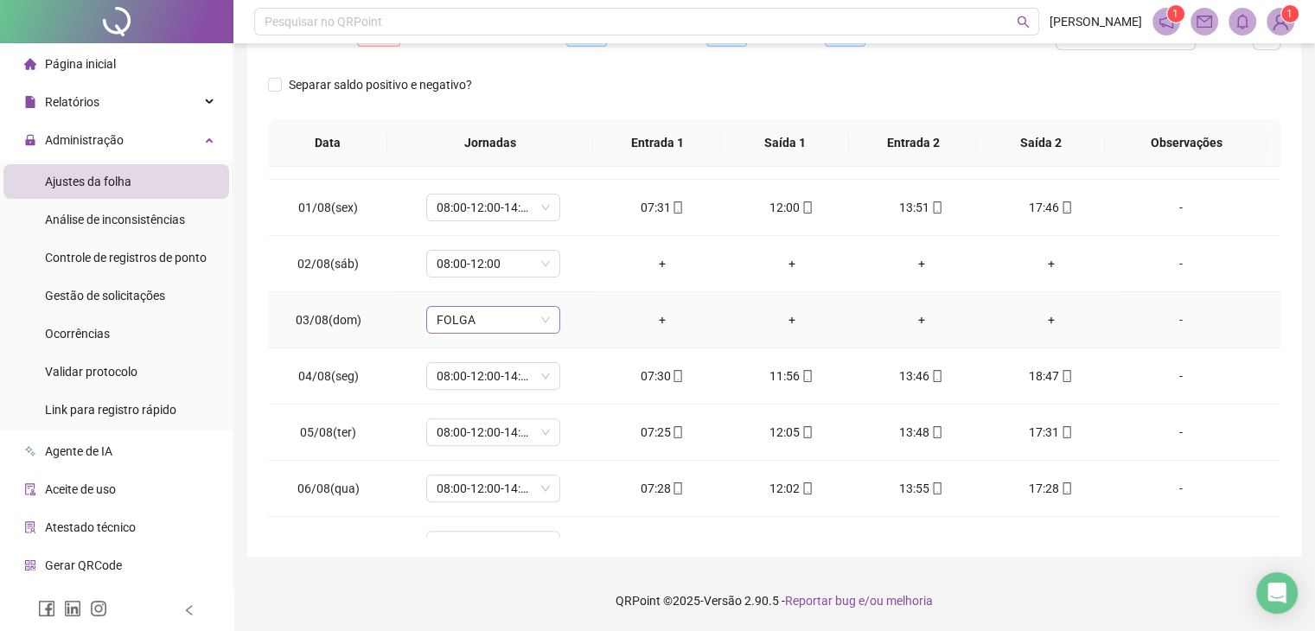
click at [540, 321] on span "FOLGA" at bounding box center [493, 320] width 113 height 26
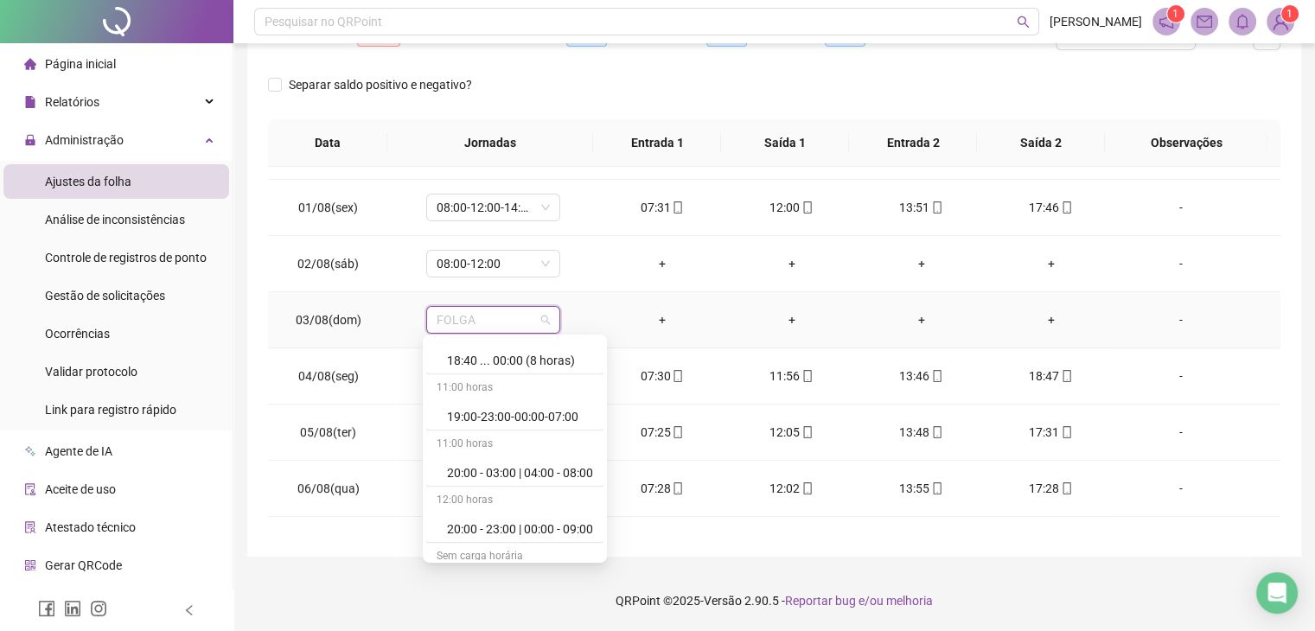
scroll to position [10255, 0]
click at [718, 322] on td "+" at bounding box center [662, 320] width 130 height 56
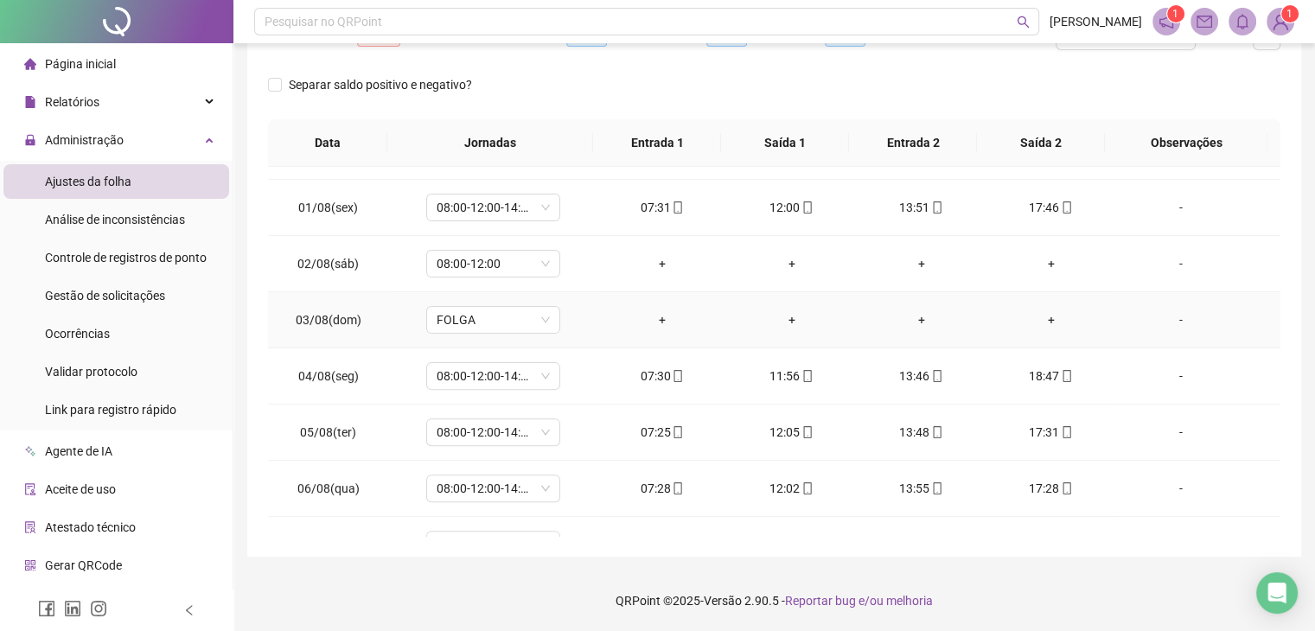
click at [1170, 319] on div "-" at bounding box center [1180, 319] width 102 height 19
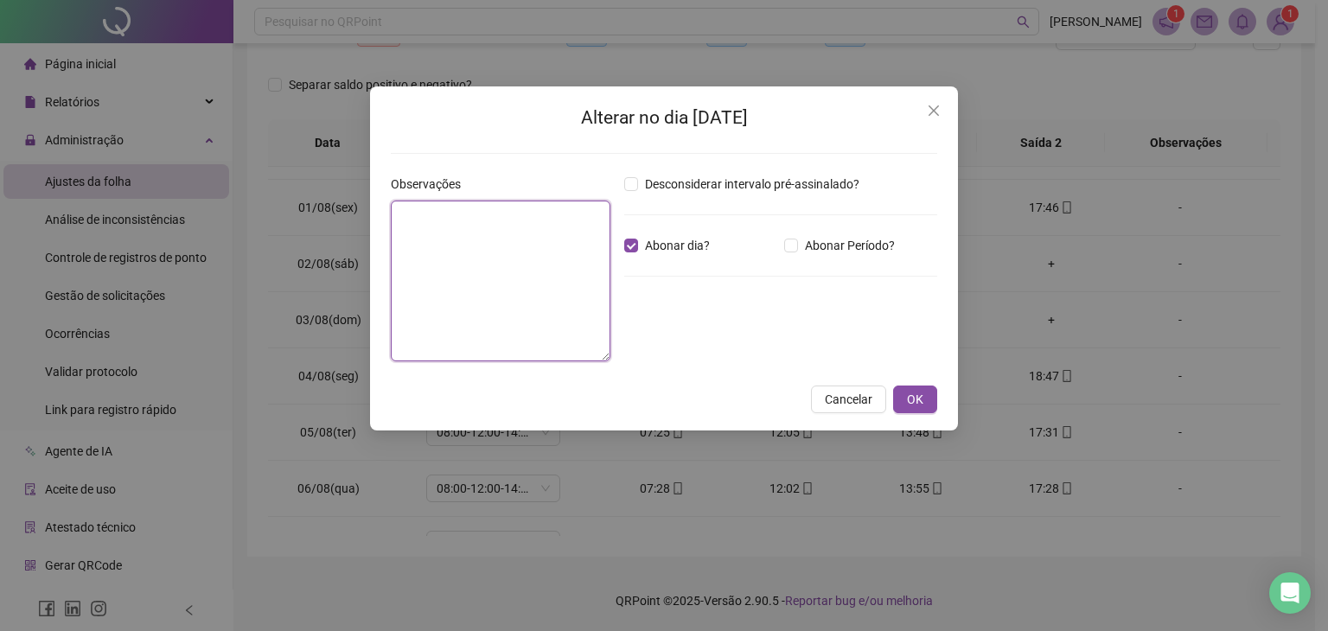
click at [449, 246] on textarea at bounding box center [501, 281] width 220 height 161
click at [930, 399] on button "OK" at bounding box center [915, 400] width 44 height 28
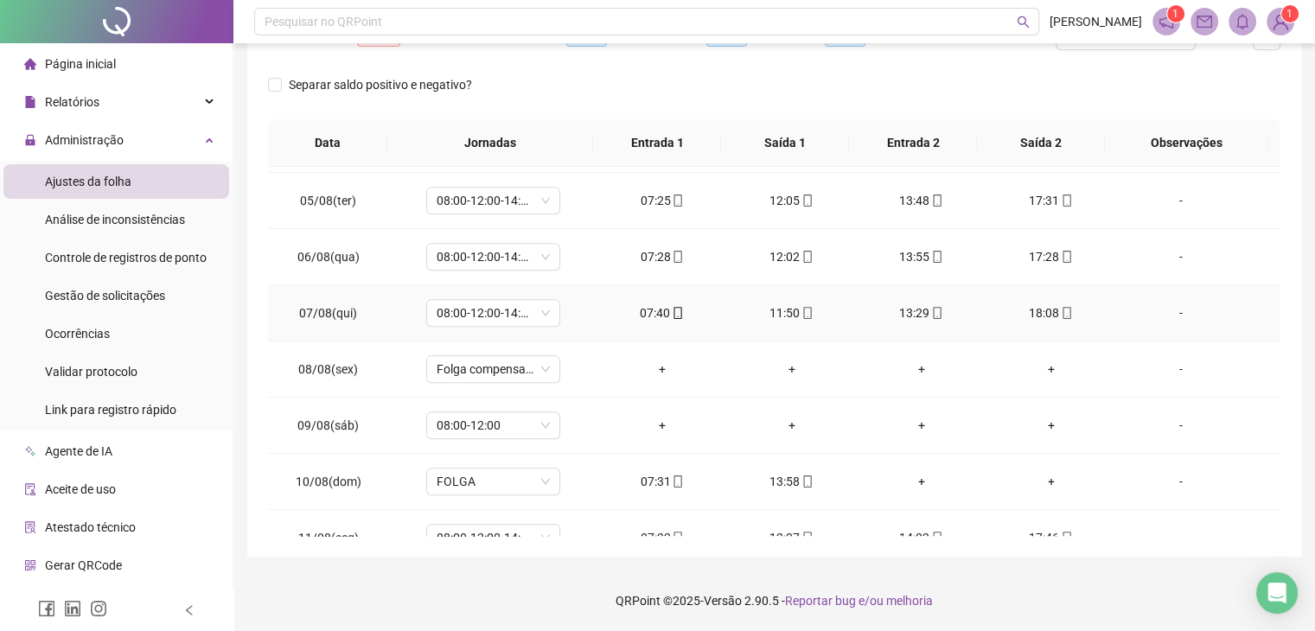
scroll to position [865, 0]
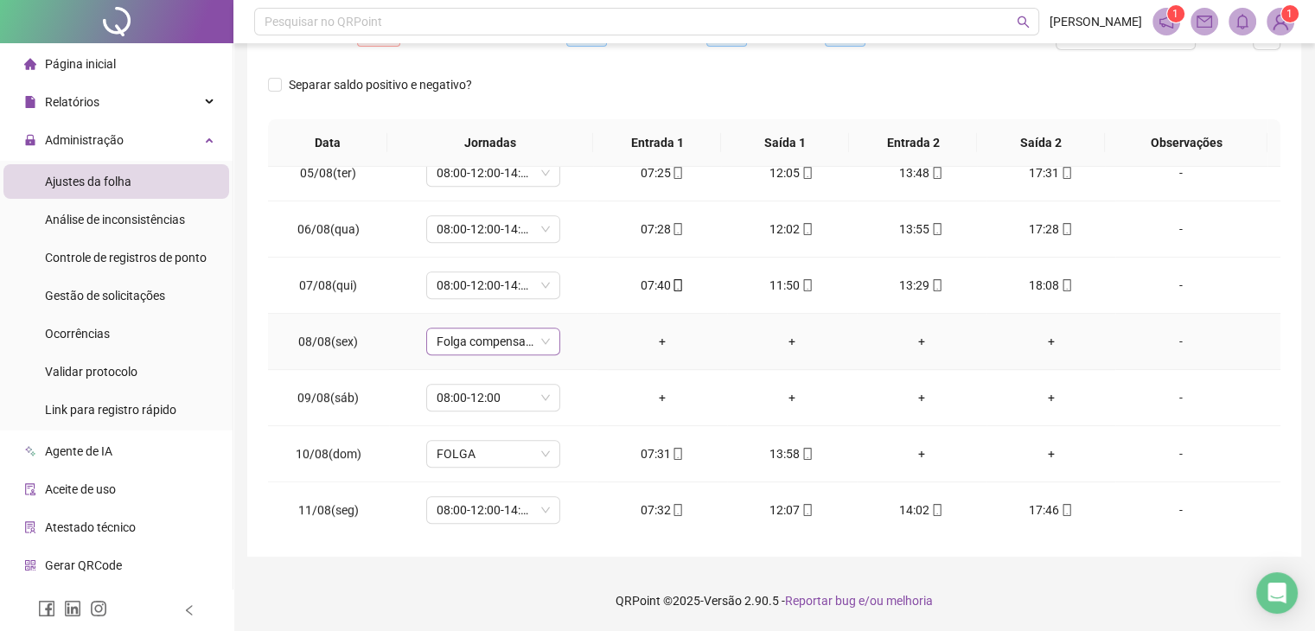
click at [541, 343] on span "Folga compensatória" at bounding box center [493, 342] width 113 height 26
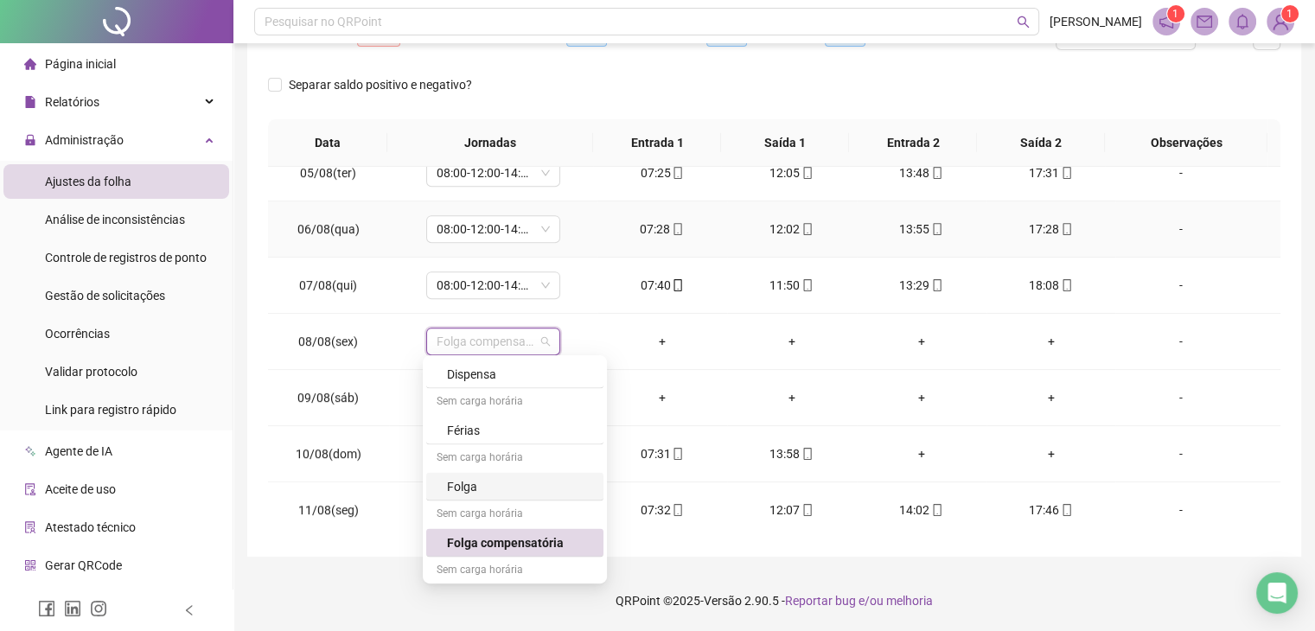
click at [1127, 242] on td "-" at bounding box center [1197, 229] width 165 height 56
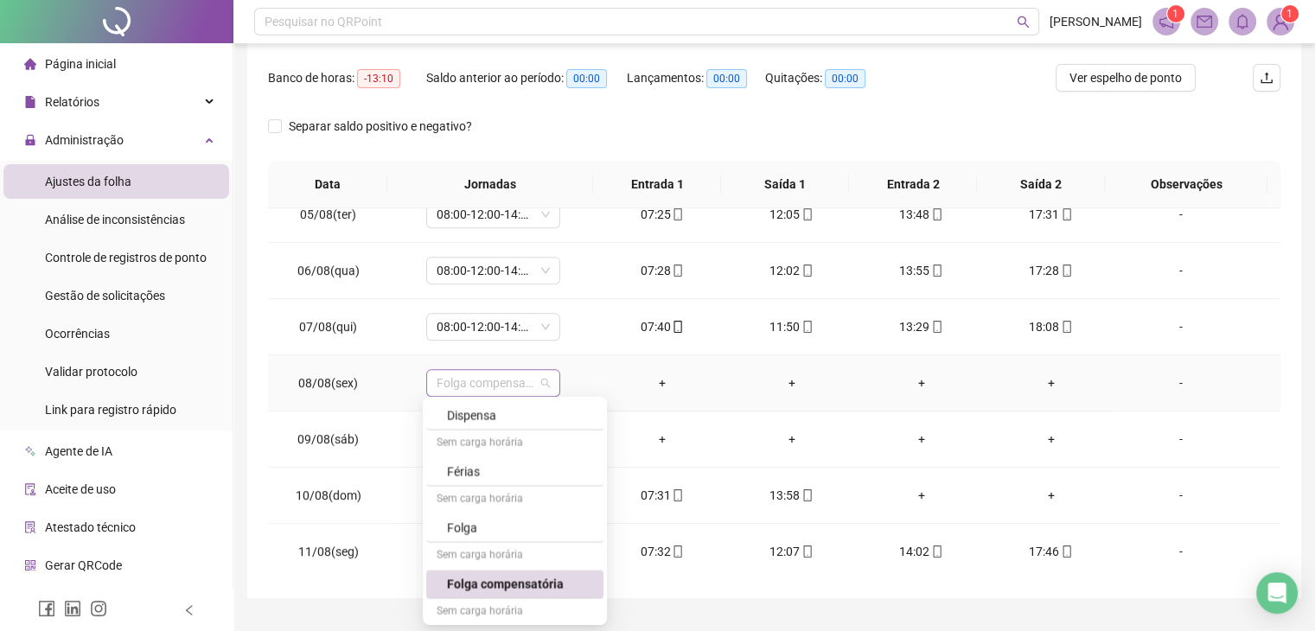
click at [544, 379] on span "Folga compensatória" at bounding box center [493, 383] width 113 height 26
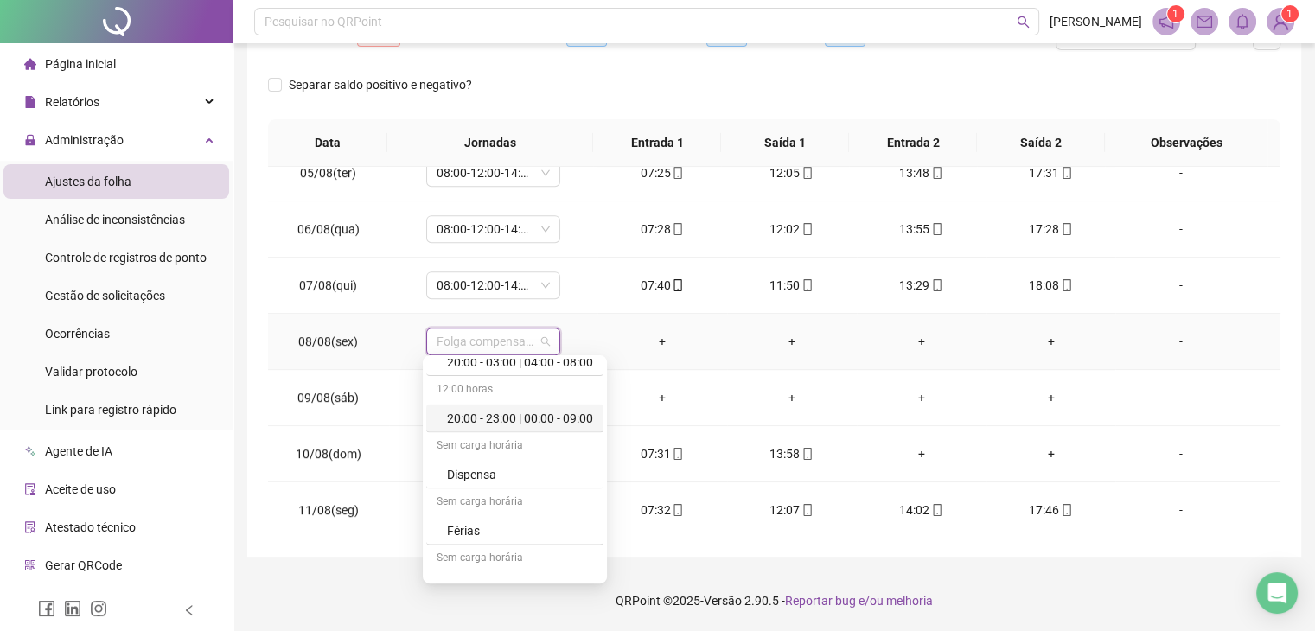
scroll to position [10255, 0]
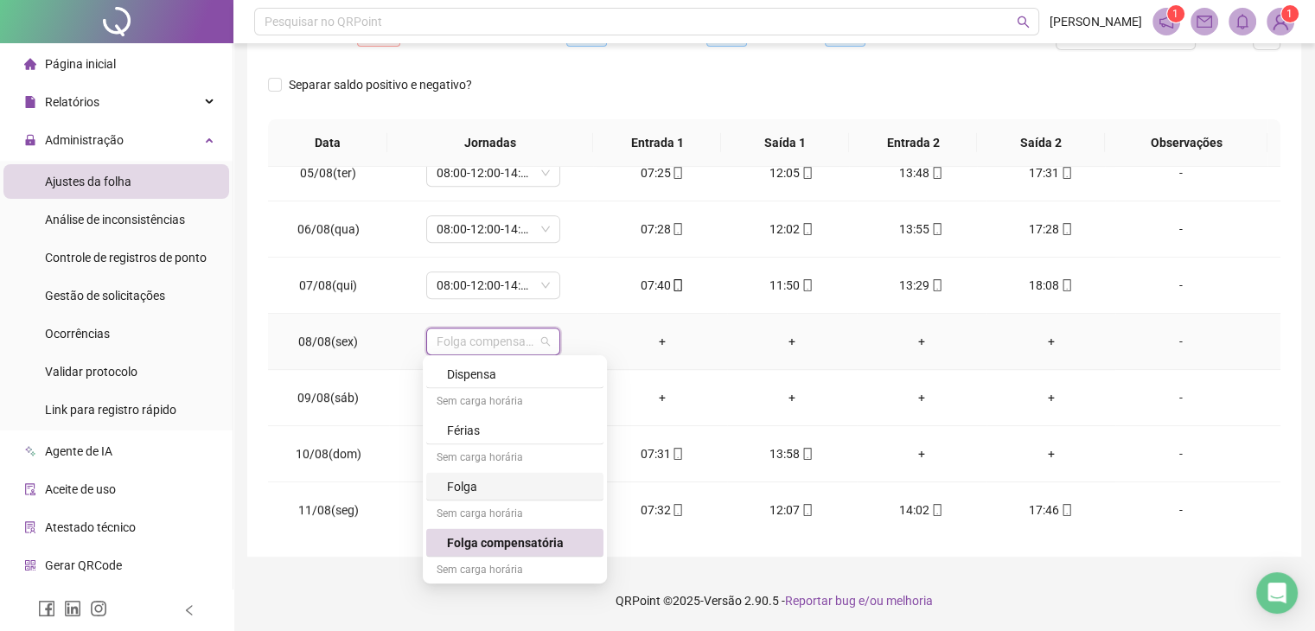
click at [465, 476] on div "Folga" at bounding box center [520, 485] width 146 height 19
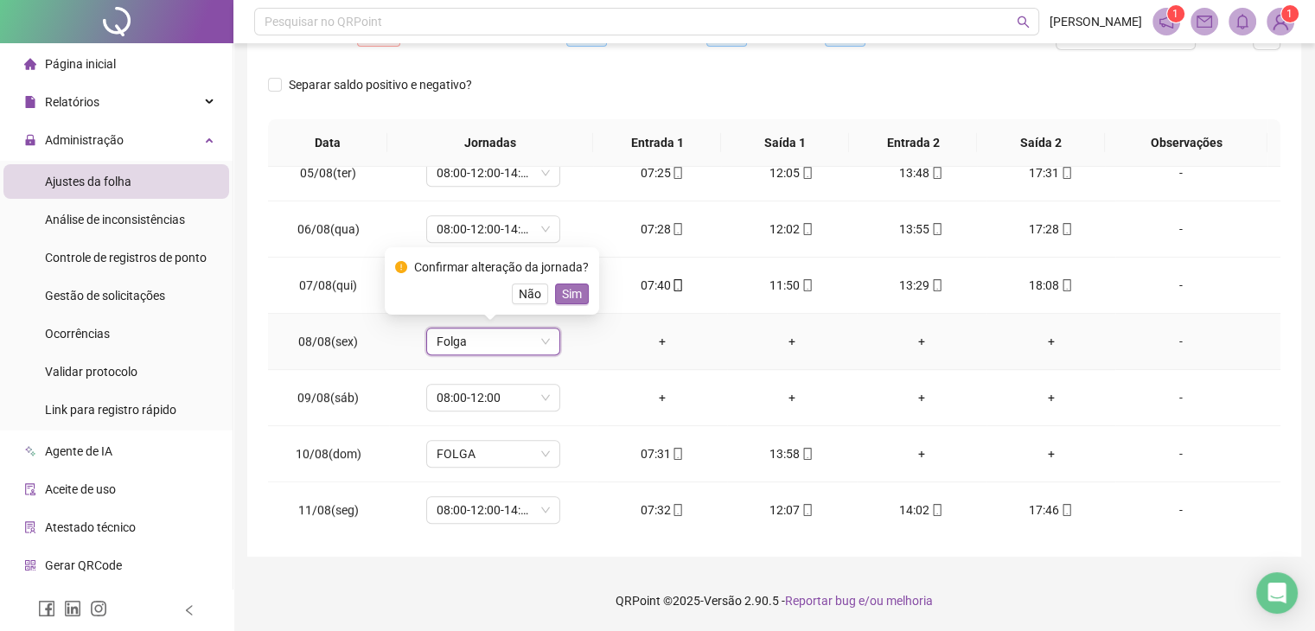
click at [568, 295] on span "Sim" at bounding box center [572, 293] width 20 height 19
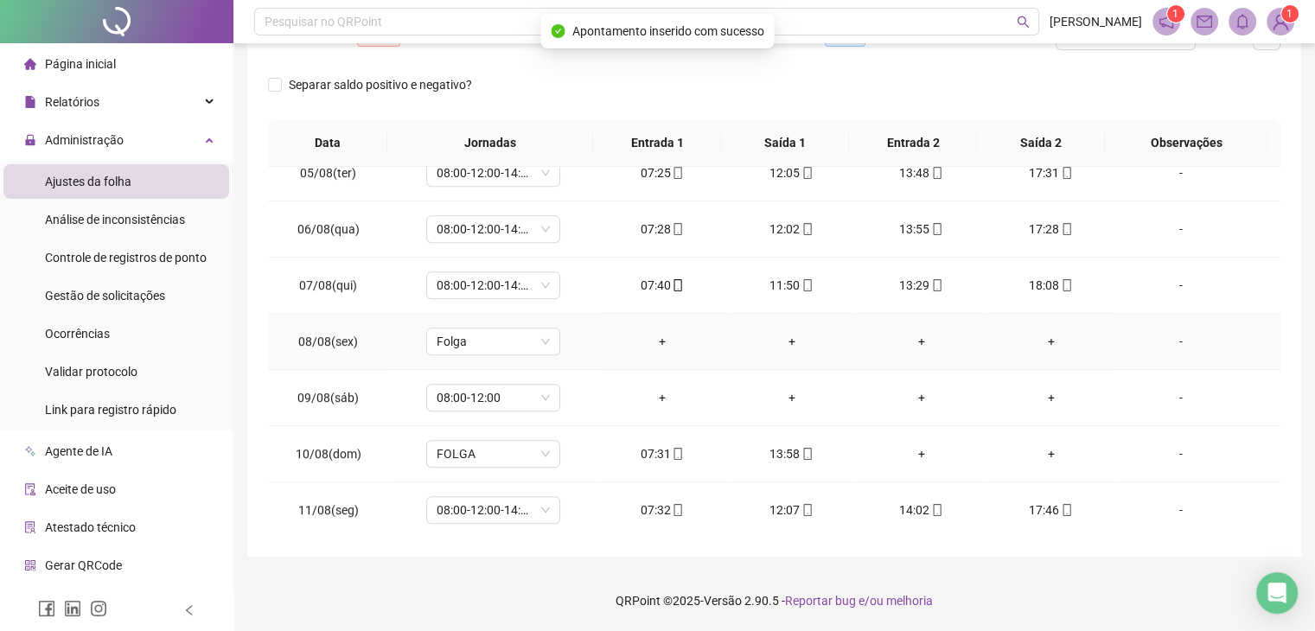
click at [1169, 342] on div "-" at bounding box center [1180, 341] width 102 height 19
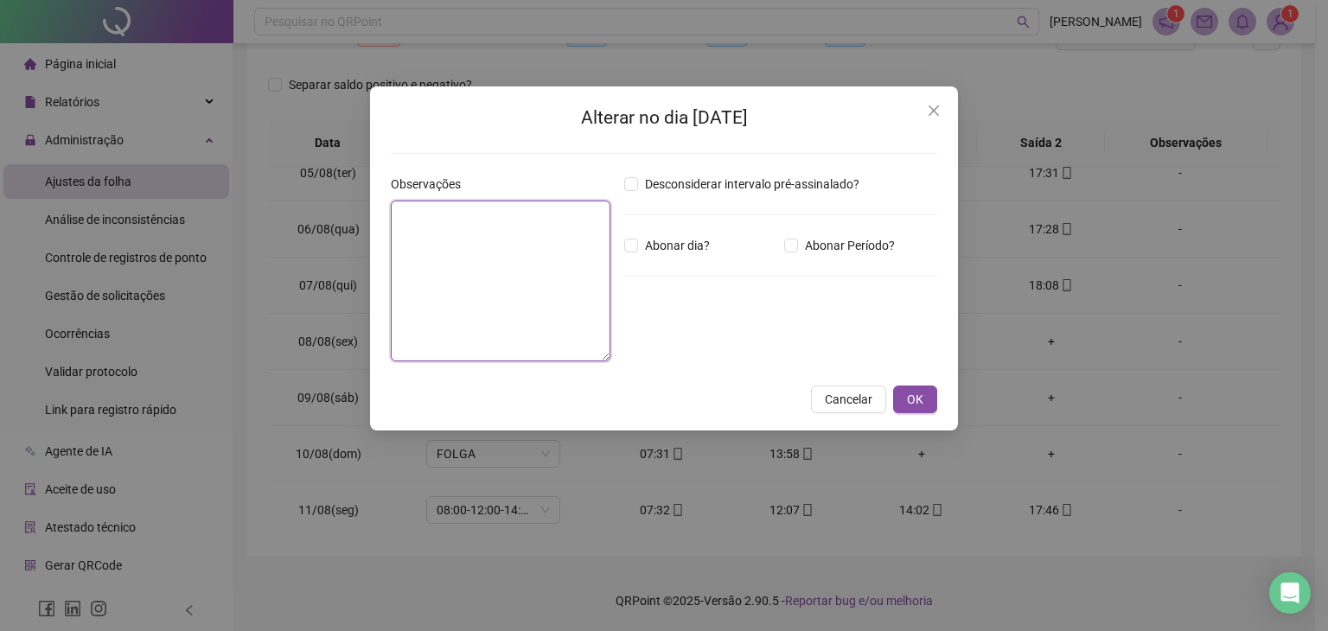
click at [479, 227] on textarea at bounding box center [501, 281] width 220 height 161
type textarea "*"
type textarea "**********"
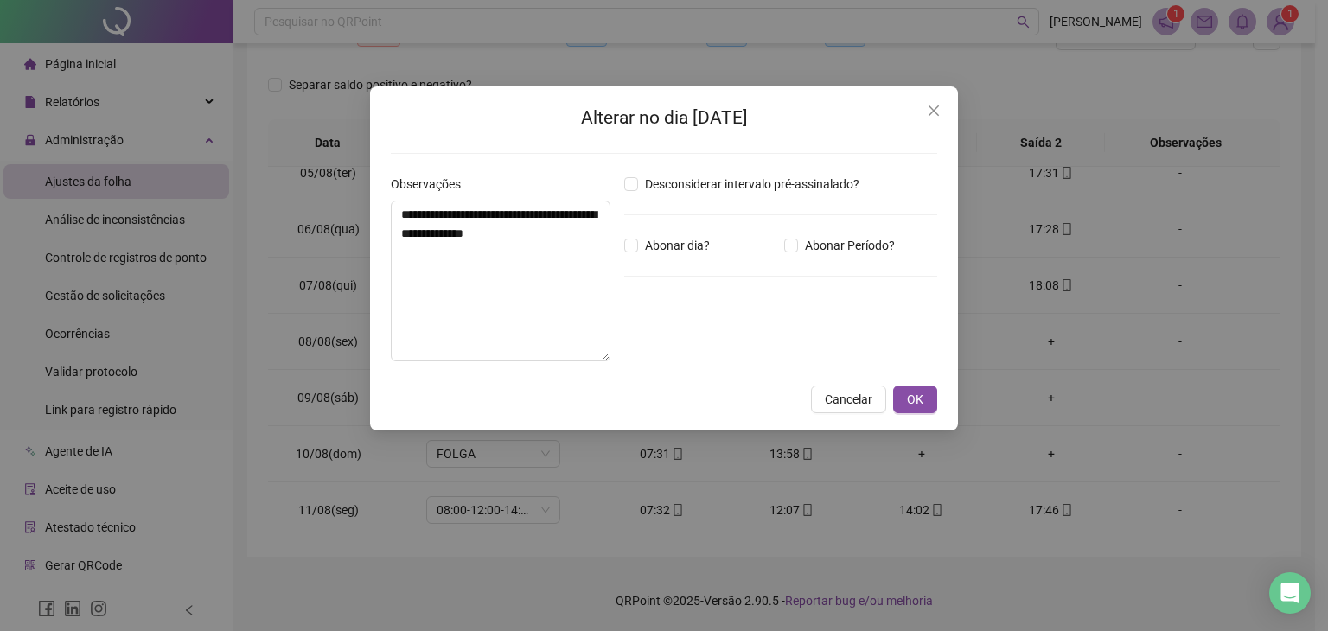
click at [942, 113] on span "Close" at bounding box center [934, 111] width 28 height 14
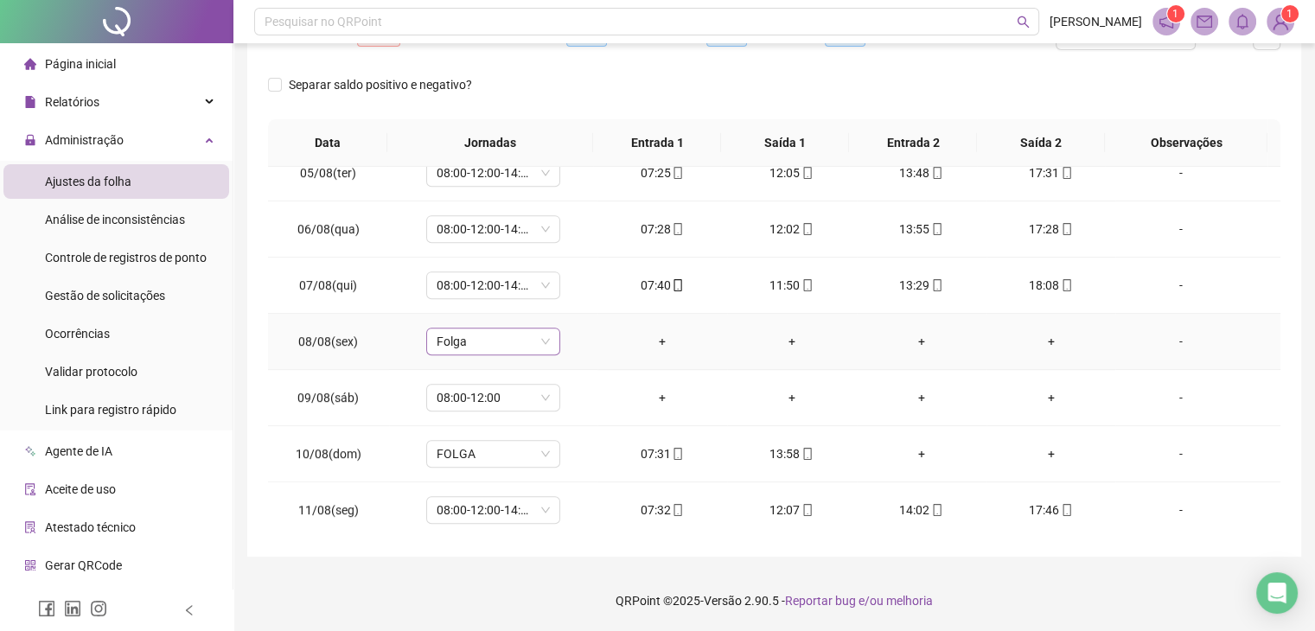
click at [535, 341] on span "Folga" at bounding box center [493, 342] width 113 height 26
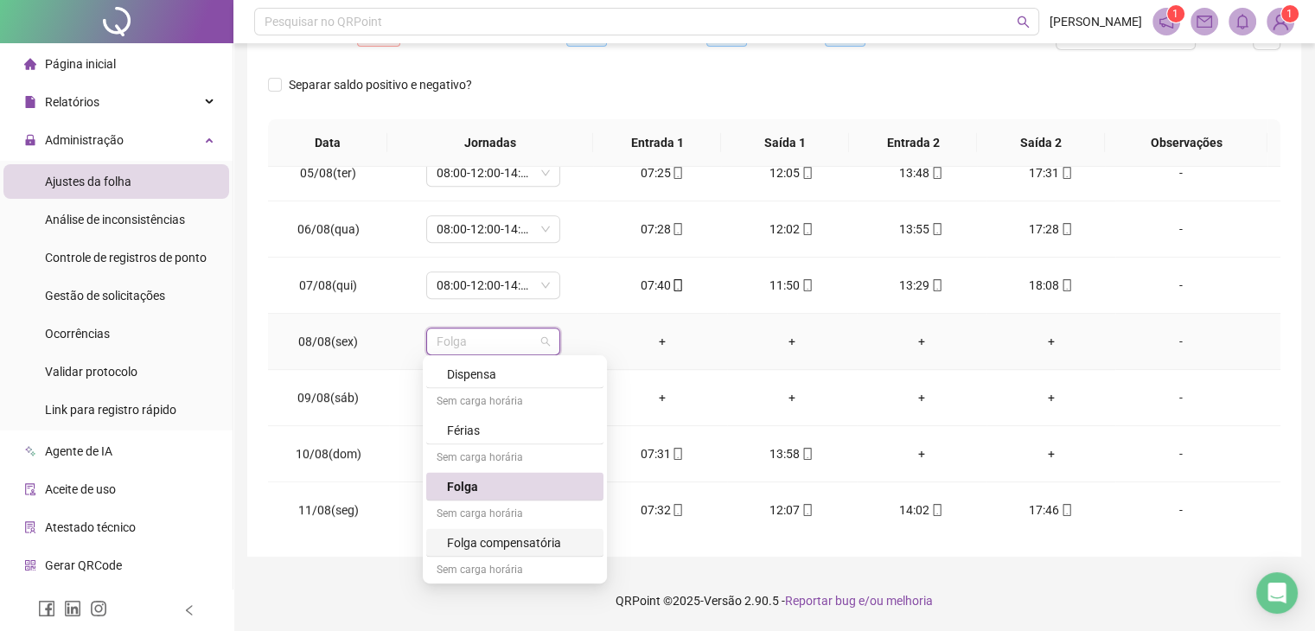
click at [515, 533] on div "Folga compensatória" at bounding box center [520, 542] width 146 height 19
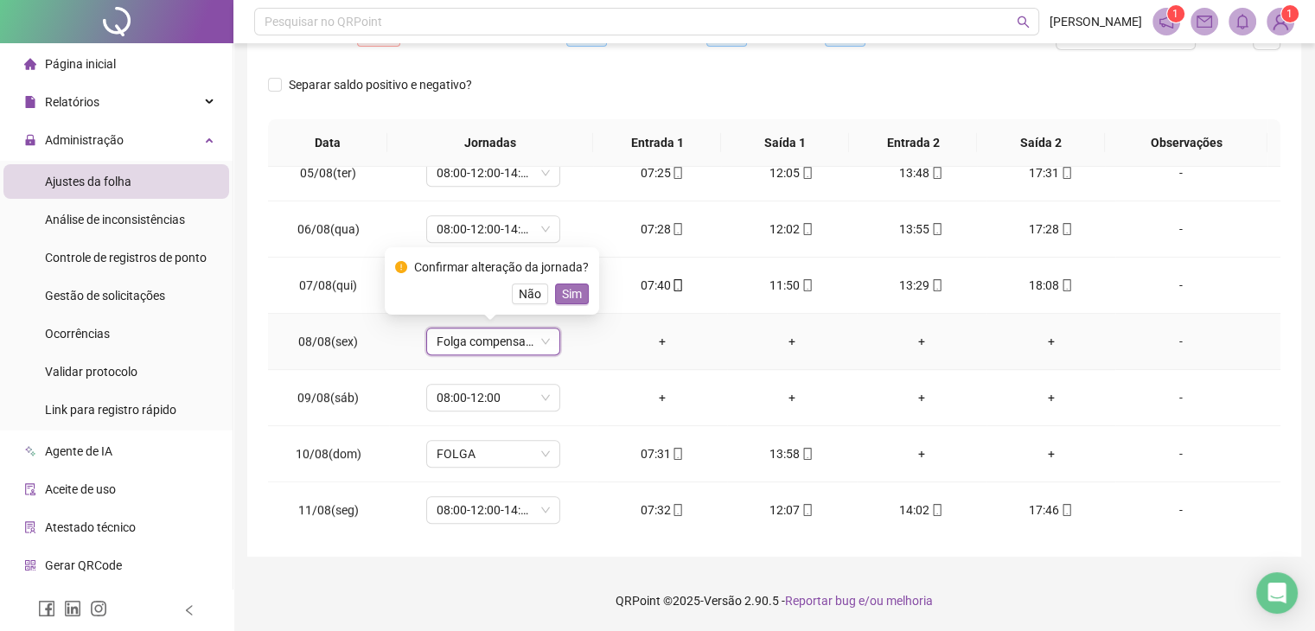
click at [567, 296] on span "Sim" at bounding box center [572, 293] width 20 height 19
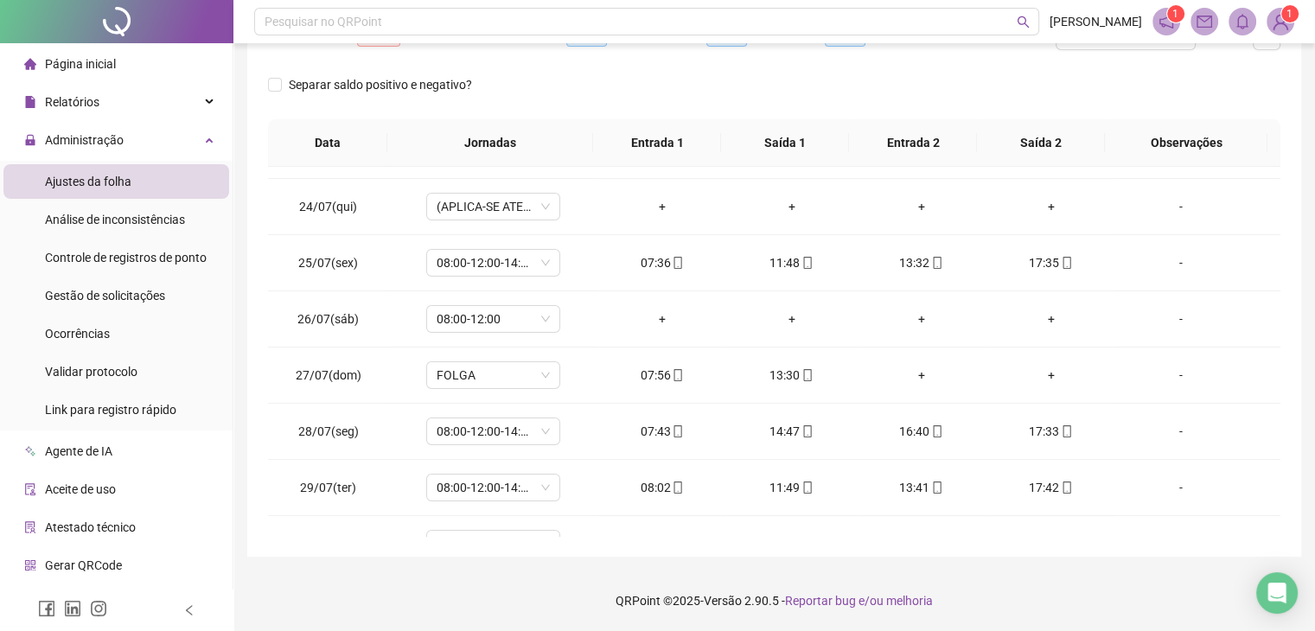
scroll to position [0, 0]
